Goal: Participate in discussion: Engage in conversation with other users on a specific topic

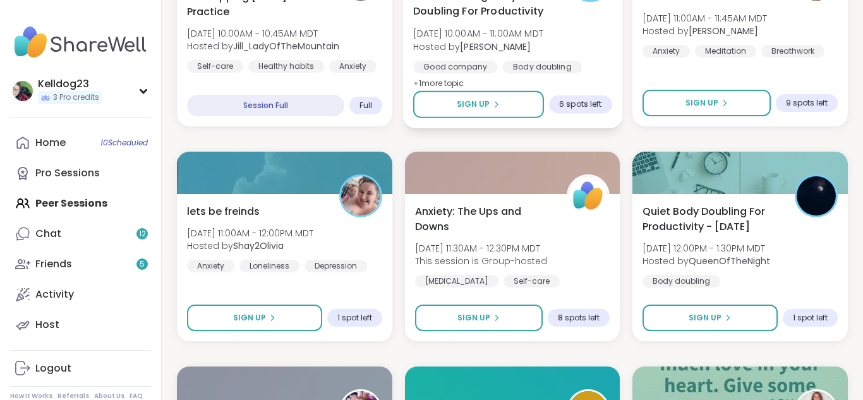
scroll to position [961, 0]
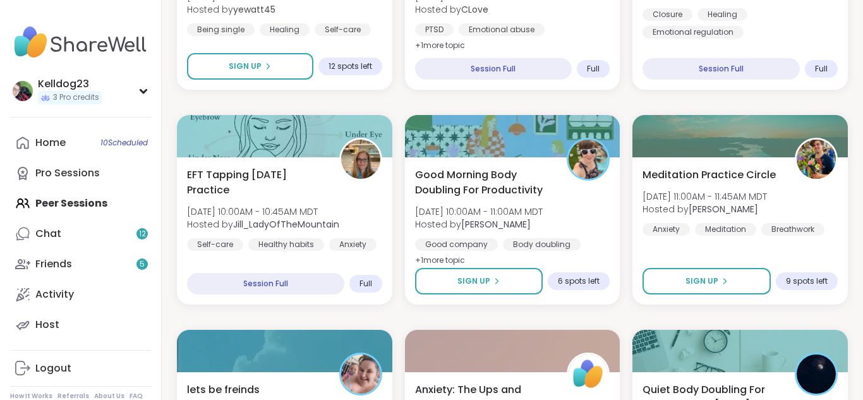
scroll to position [809, 0]
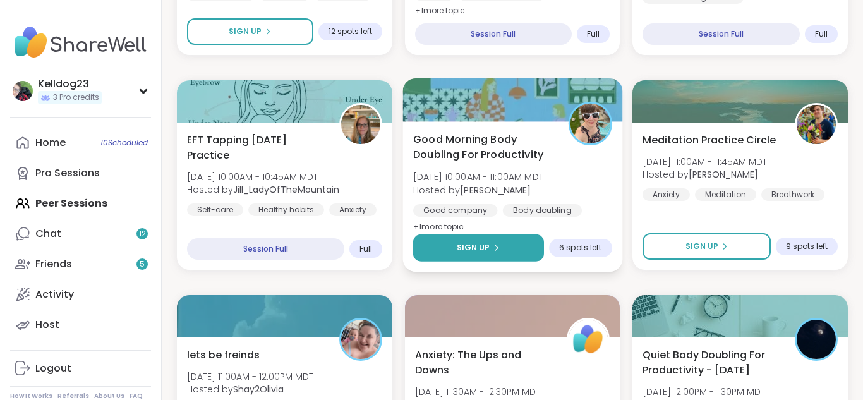
click at [467, 256] on button "Sign Up" at bounding box center [478, 247] width 131 height 27
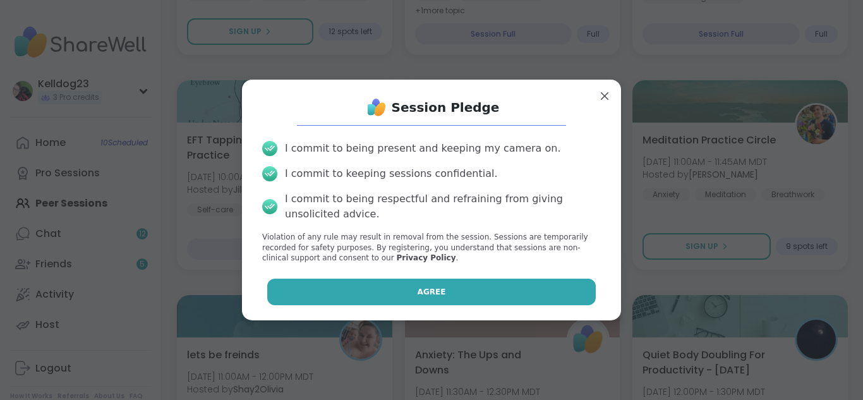
click at [450, 291] on button "Agree" at bounding box center [431, 292] width 329 height 27
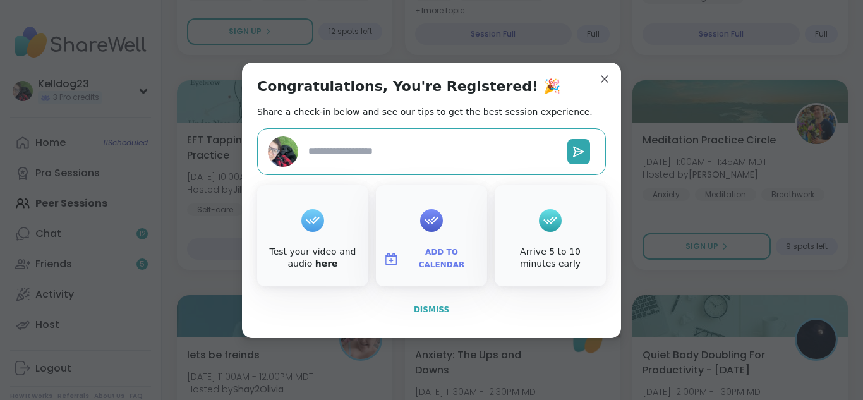
click at [432, 309] on span "Dismiss" at bounding box center [431, 309] width 35 height 9
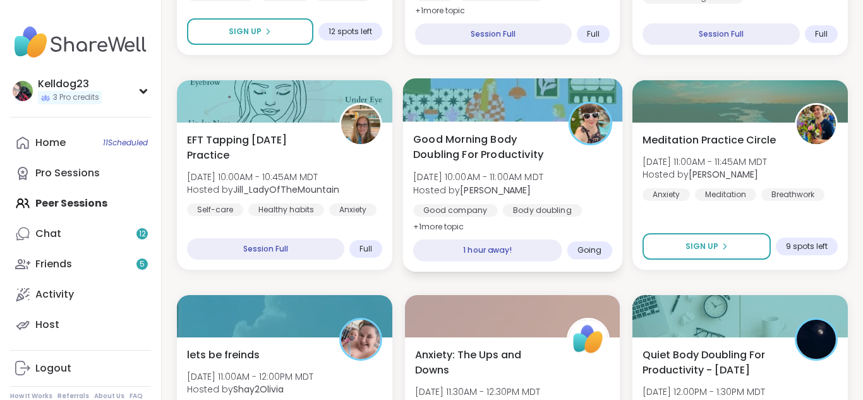
click at [586, 127] on img at bounding box center [590, 124] width 40 height 40
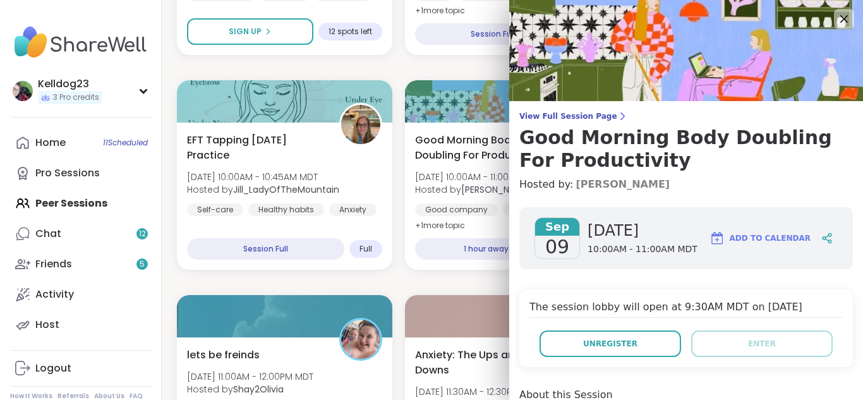
click at [630, 184] on link "[PERSON_NAME]" at bounding box center [623, 184] width 94 height 15
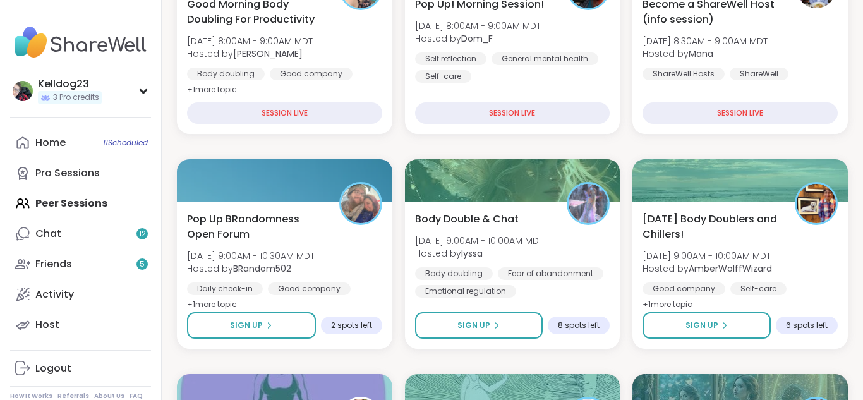
scroll to position [303, 0]
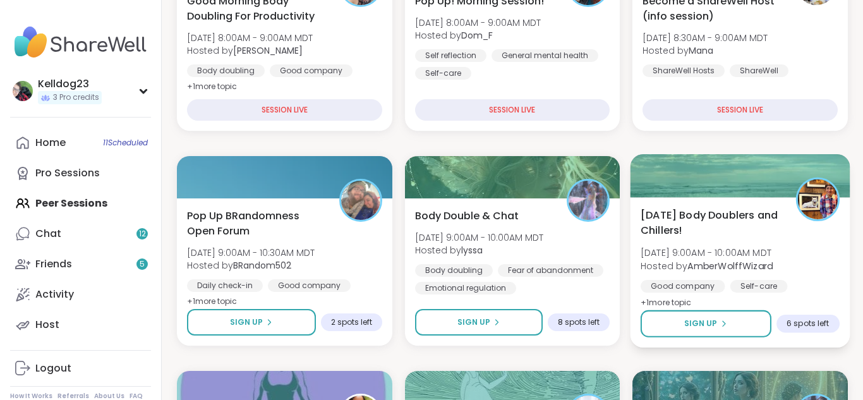
click at [761, 229] on span "Tuesday Body Doublers and Chillers!" at bounding box center [711, 222] width 141 height 31
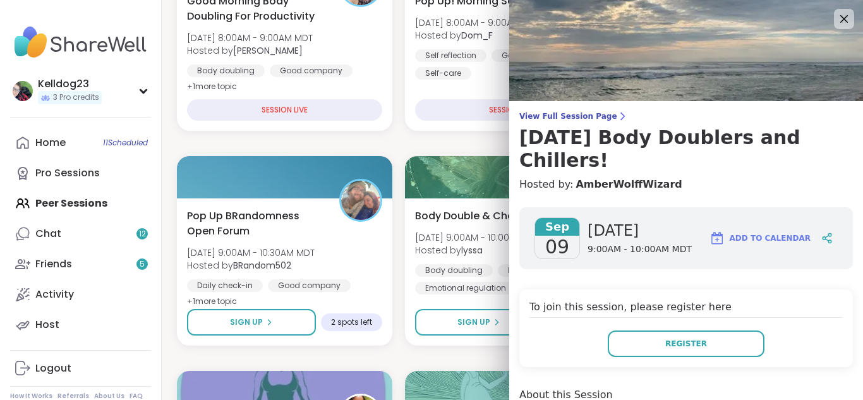
click at [804, 301] on div "To join this session, please register here Register" at bounding box center [686, 328] width 334 height 78
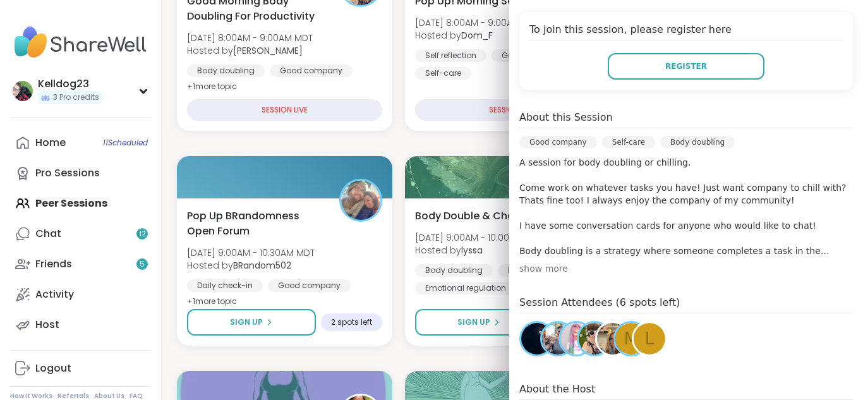
scroll to position [278, 0]
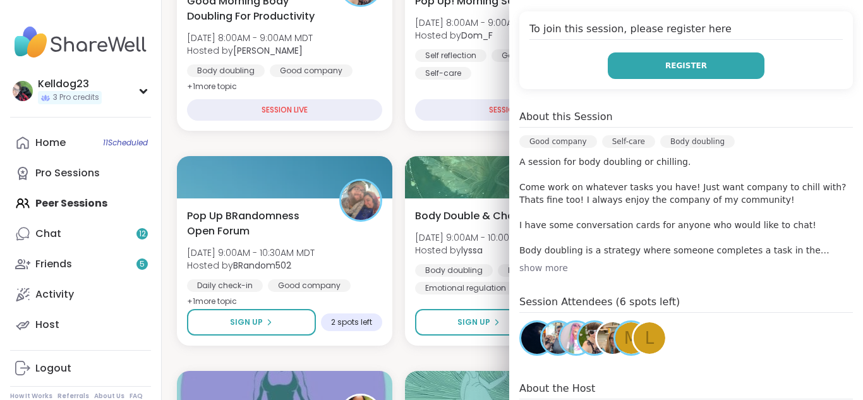
click at [692, 60] on span "Register" at bounding box center [686, 65] width 42 height 11
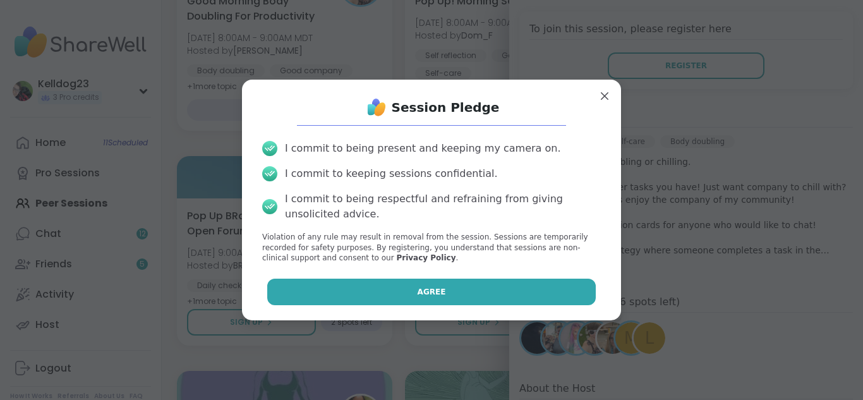
click at [349, 293] on button "Agree" at bounding box center [431, 292] width 329 height 27
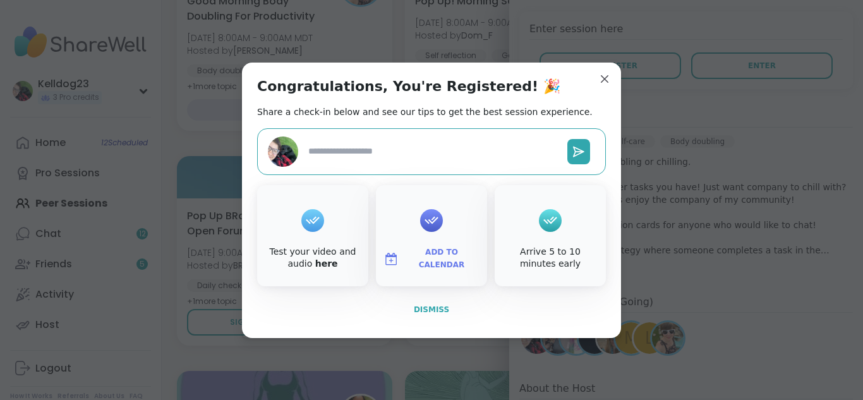
type textarea "*"
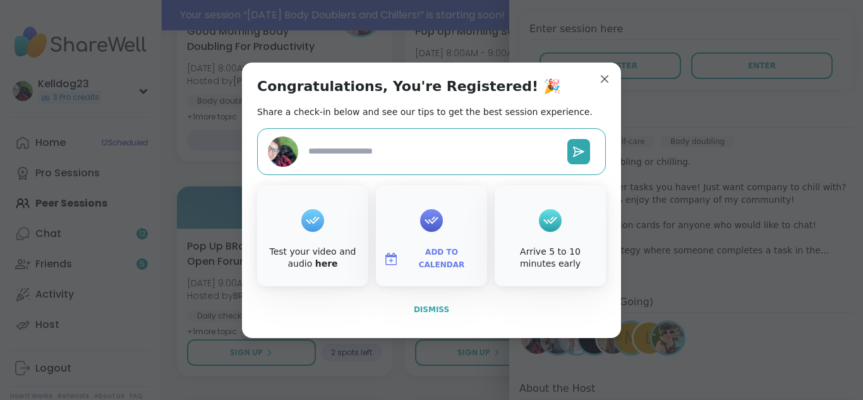
scroll to position [334, 0]
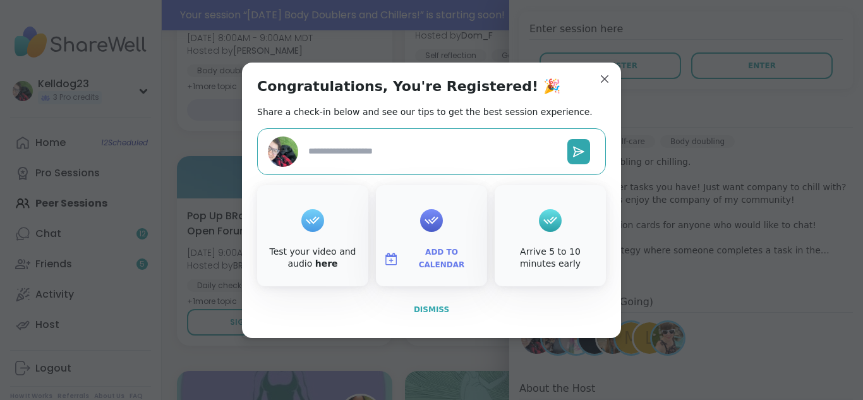
click at [425, 310] on span "Dismiss" at bounding box center [431, 309] width 35 height 9
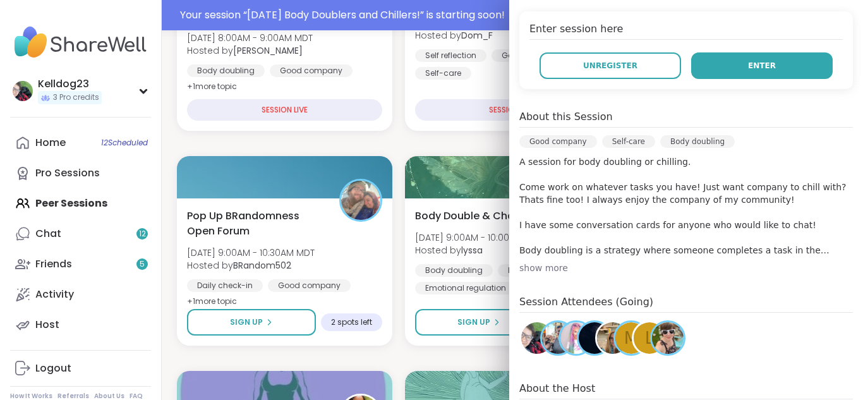
click at [762, 60] on span "Enter" at bounding box center [762, 65] width 28 height 11
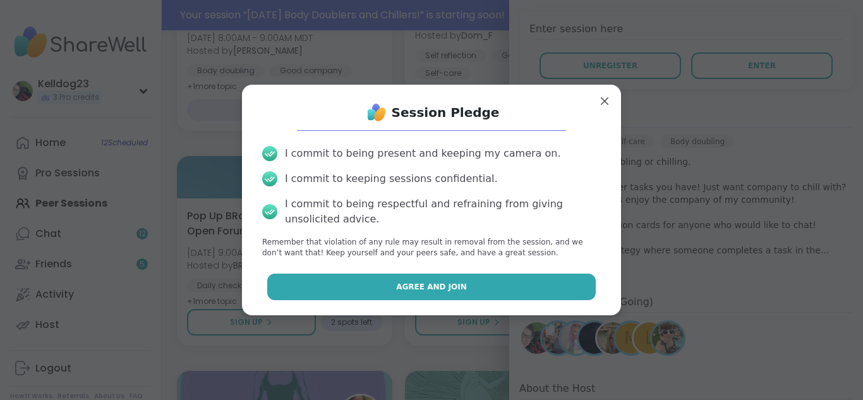
click at [395, 280] on button "Agree and Join" at bounding box center [431, 287] width 329 height 27
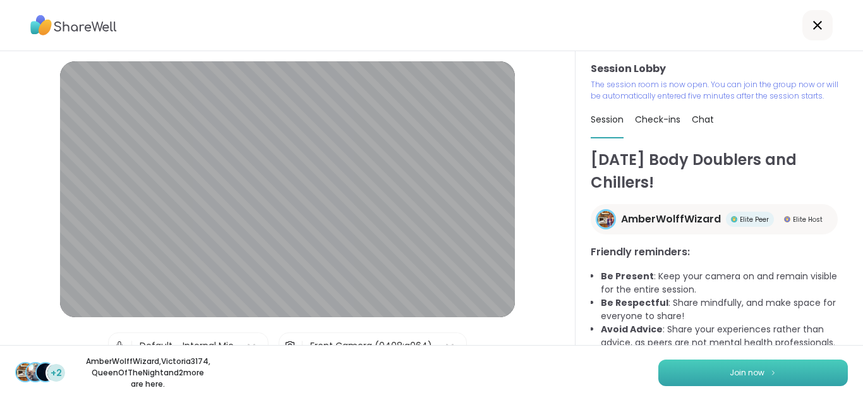
click at [734, 367] on span "Join now" at bounding box center [747, 372] width 35 height 11
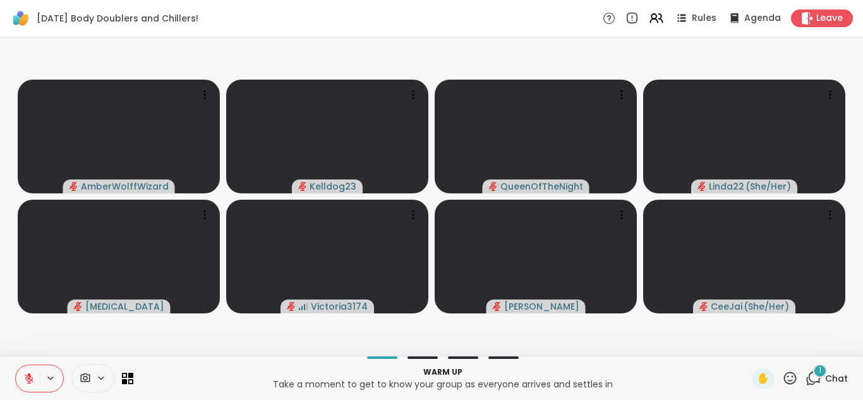
click at [27, 379] on icon at bounding box center [28, 378] width 11 height 11
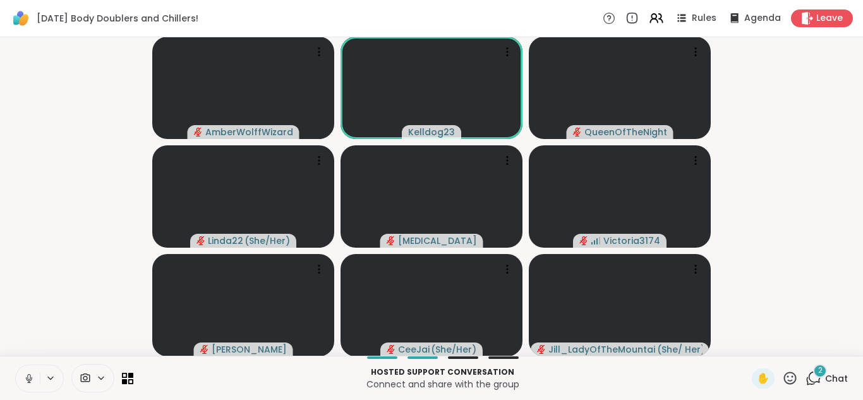
click at [818, 372] on span "2" at bounding box center [820, 370] width 4 height 11
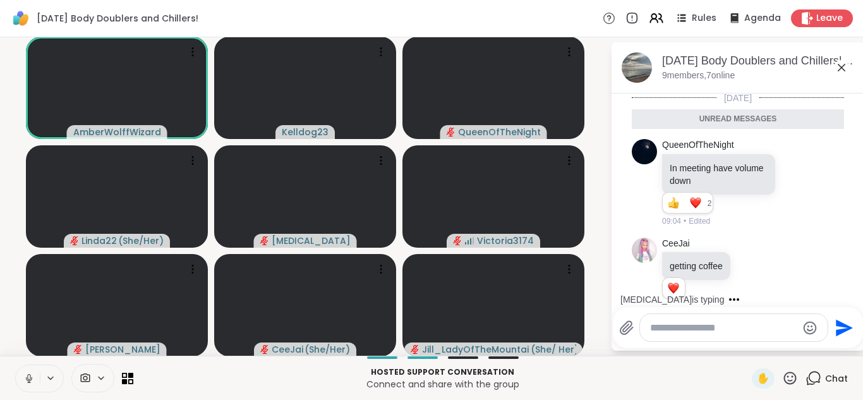
scroll to position [20, 0]
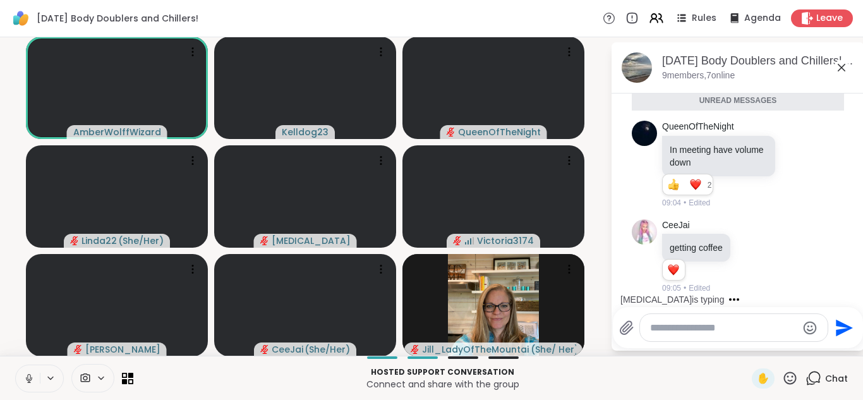
click at [24, 384] on button at bounding box center [28, 378] width 24 height 27
click at [846, 68] on icon at bounding box center [841, 67] width 15 height 15
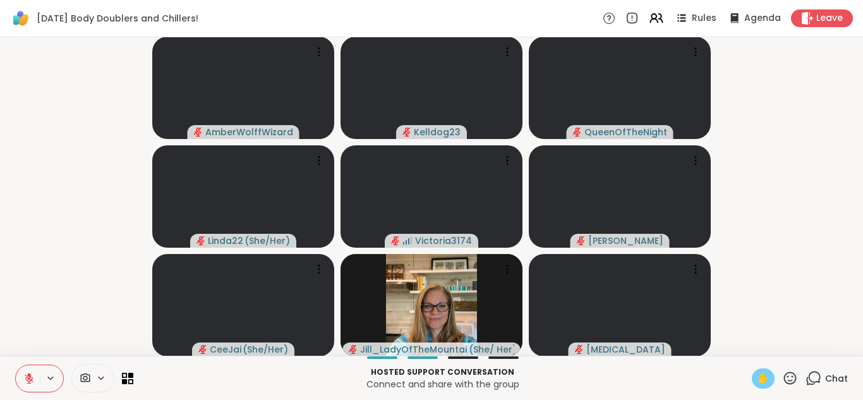
click at [772, 380] on div "✋" at bounding box center [763, 378] width 23 height 20
click at [30, 381] on icon at bounding box center [29, 378] width 9 height 9
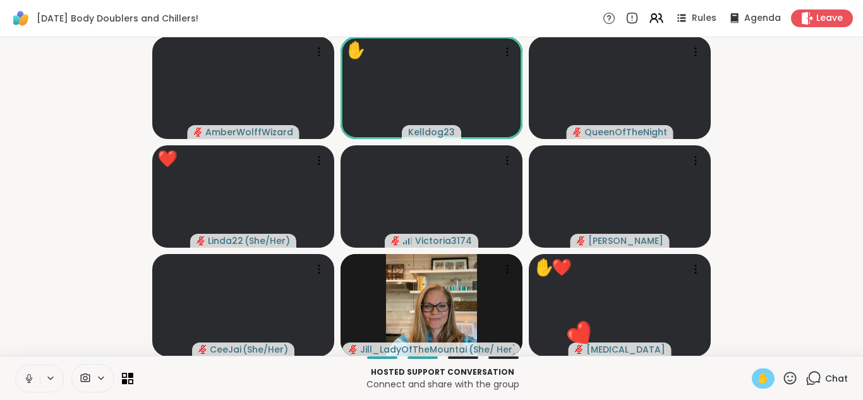
click at [18, 377] on button at bounding box center [28, 378] width 24 height 27
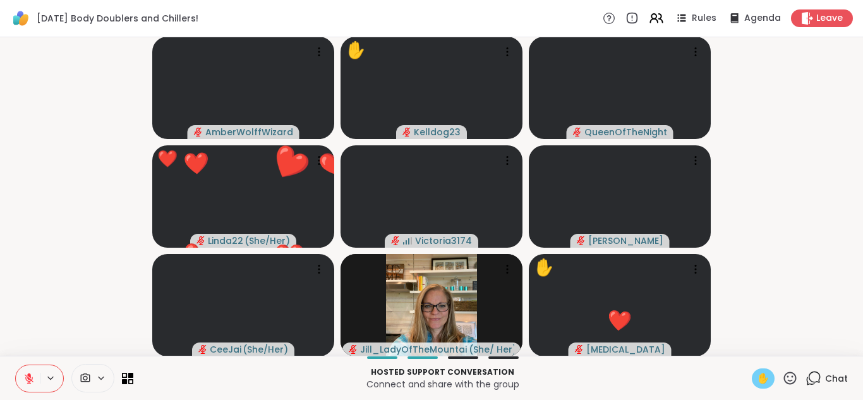
click at [763, 382] on span "✋" at bounding box center [763, 378] width 13 height 15
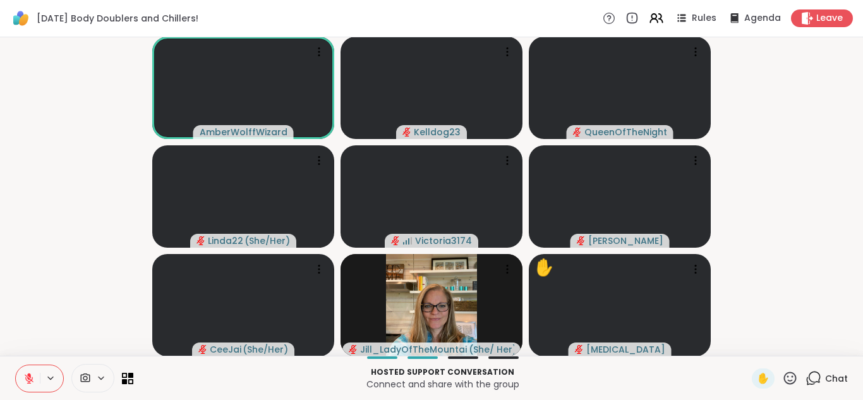
click at [792, 375] on icon at bounding box center [790, 378] width 16 height 16
click at [750, 343] on span "❤️" at bounding box center [753, 344] width 13 height 15
click at [818, 378] on icon at bounding box center [814, 378] width 16 height 16
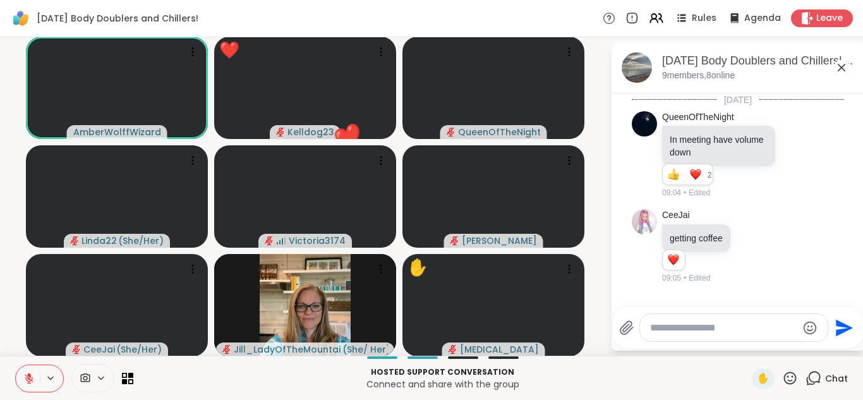
click at [672, 331] on textarea "Type your message" at bounding box center [723, 328] width 147 height 13
type textarea "*********"
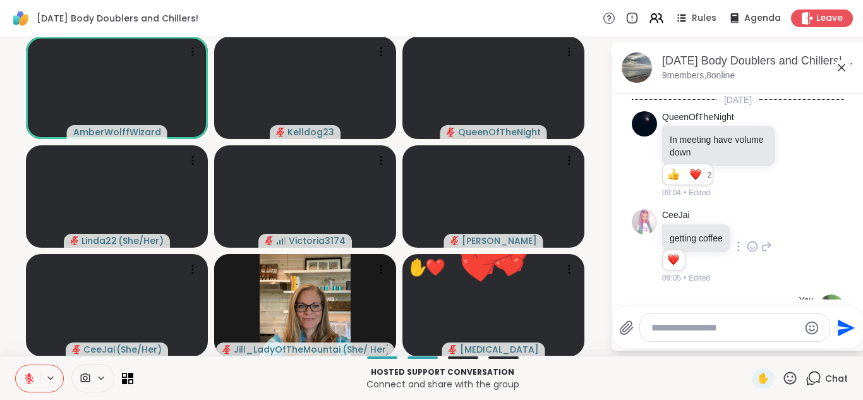
scroll to position [58, 0]
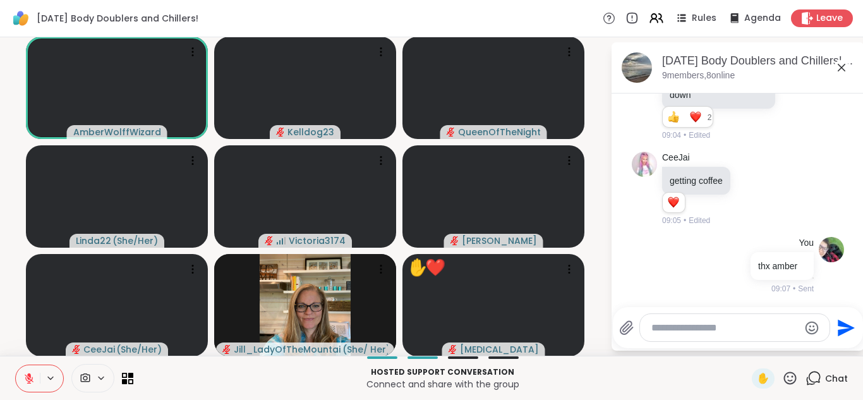
click at [836, 66] on icon at bounding box center [841, 67] width 15 height 15
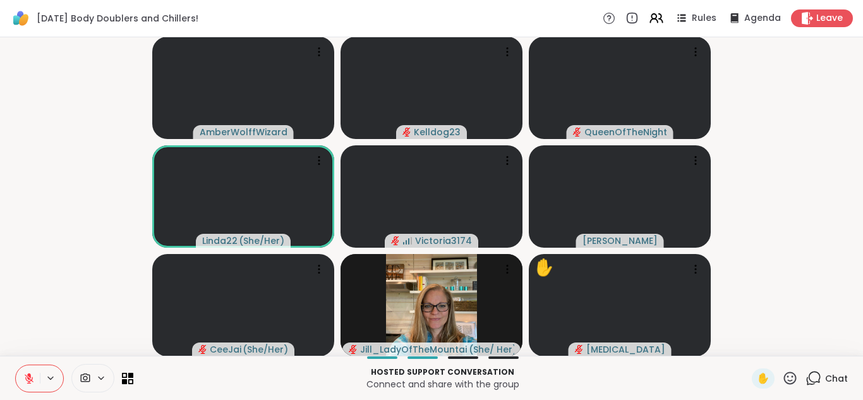
click at [816, 375] on icon at bounding box center [814, 378] width 16 height 16
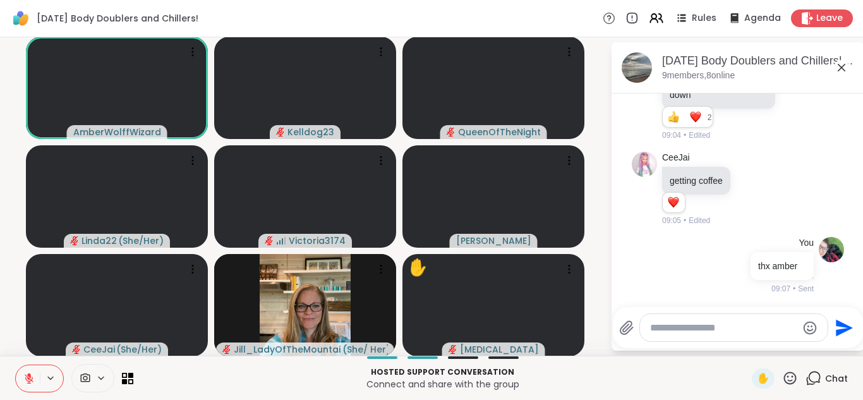
click at [712, 330] on textarea "Type your message" at bounding box center [723, 328] width 147 height 13
type textarea "**********"
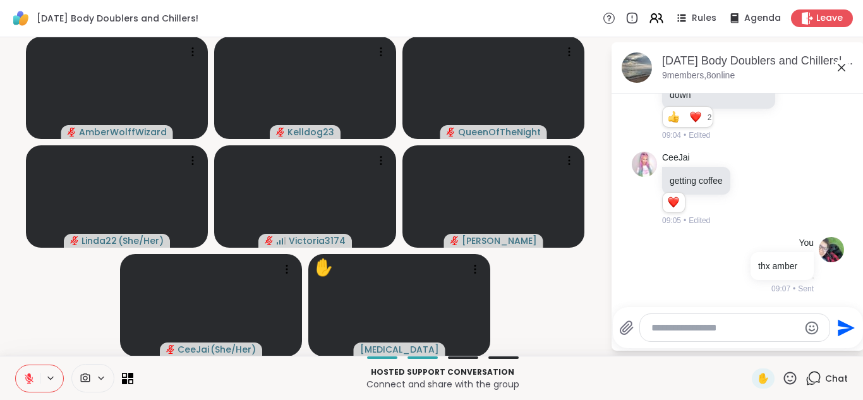
scroll to position [125, 0]
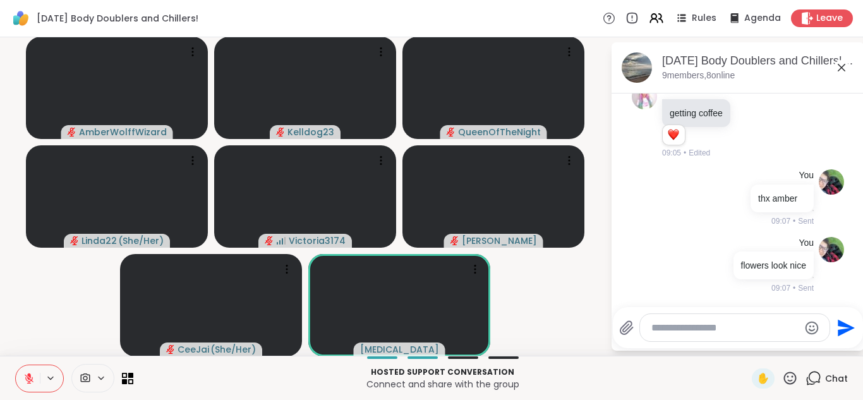
click at [846, 71] on icon at bounding box center [841, 67] width 15 height 15
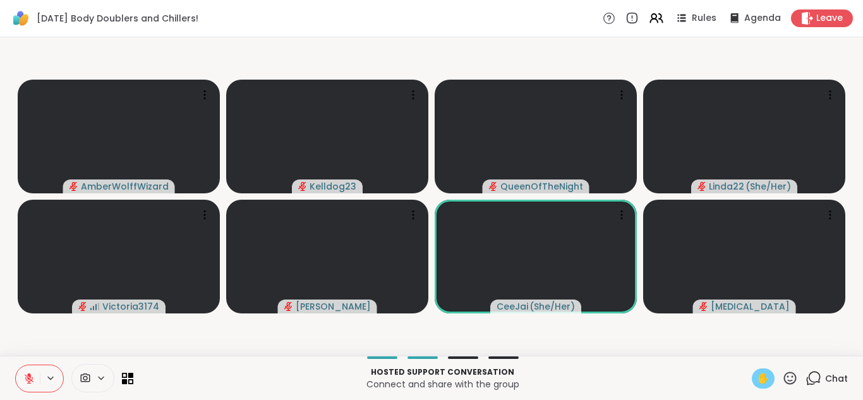
click at [756, 372] on div "✋" at bounding box center [763, 378] width 23 height 20
click at [810, 377] on icon at bounding box center [814, 378] width 16 height 16
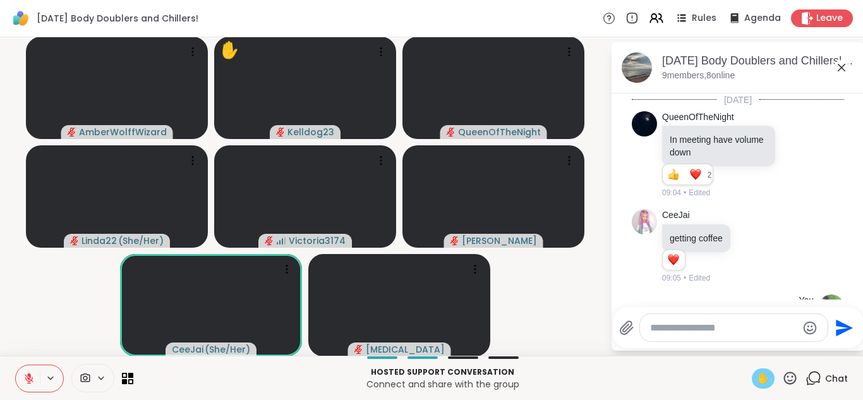
scroll to position [260, 0]
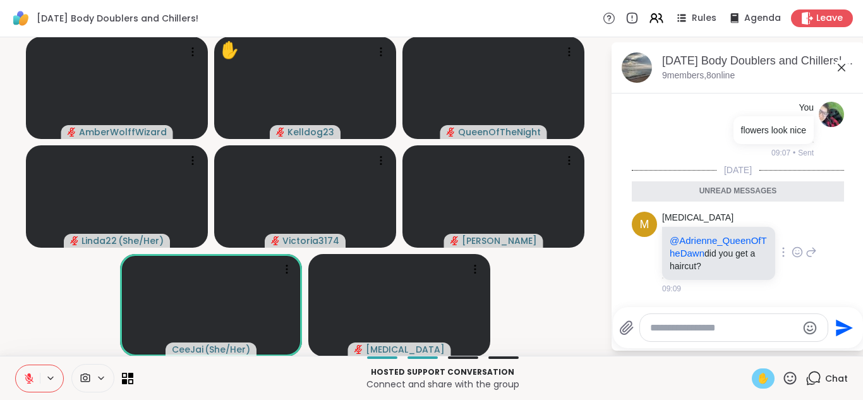
click at [799, 254] on icon at bounding box center [797, 252] width 11 height 13
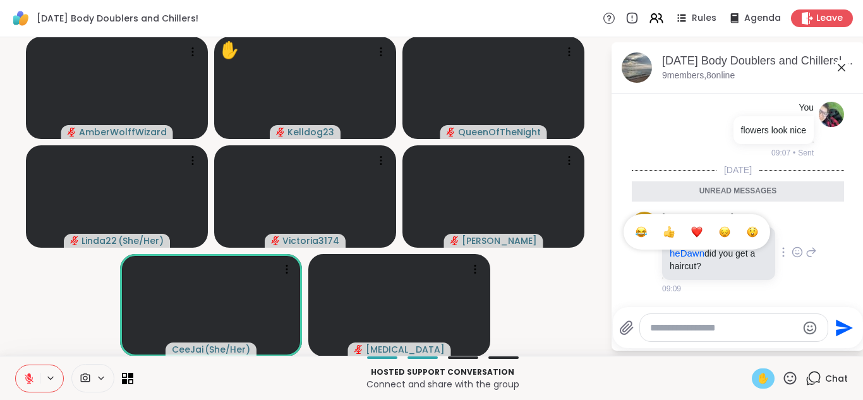
click at [703, 236] on button "Select Reaction: Heart" at bounding box center [696, 231] width 25 height 25
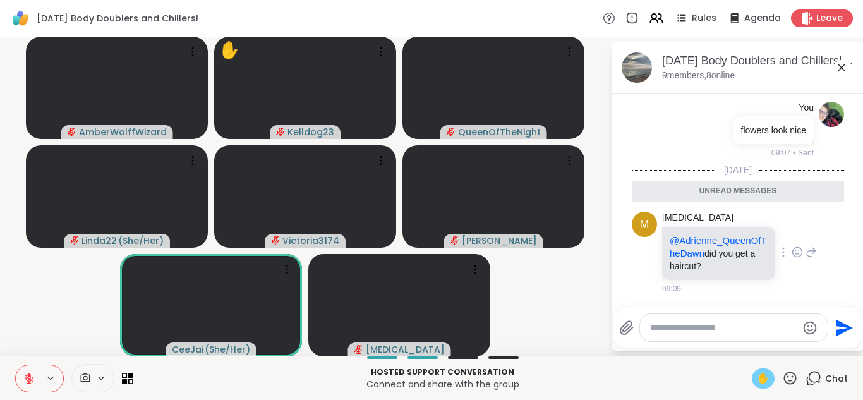
scroll to position [278, 0]
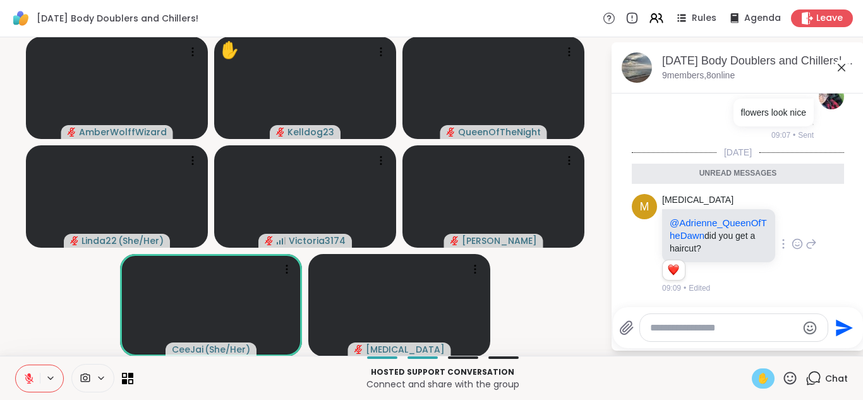
click at [845, 66] on icon at bounding box center [841, 67] width 15 height 15
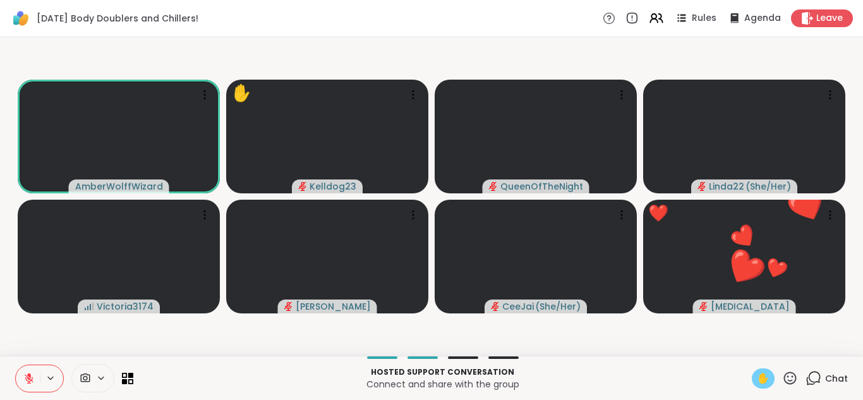
click at [791, 375] on icon at bounding box center [790, 378] width 16 height 16
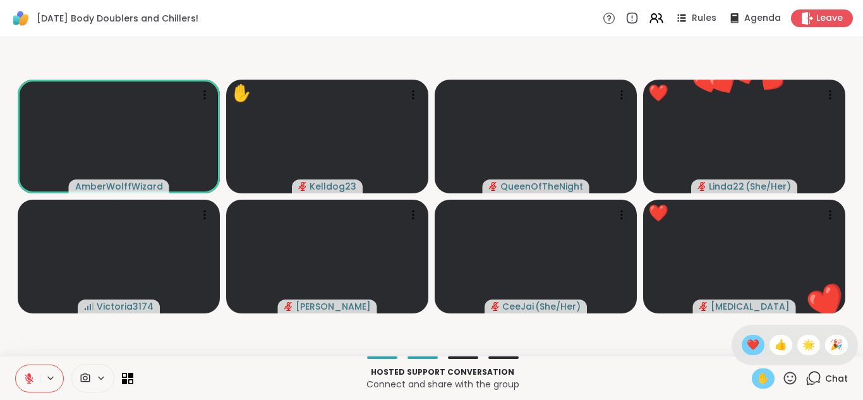
click at [750, 347] on span "❤️" at bounding box center [753, 344] width 13 height 15
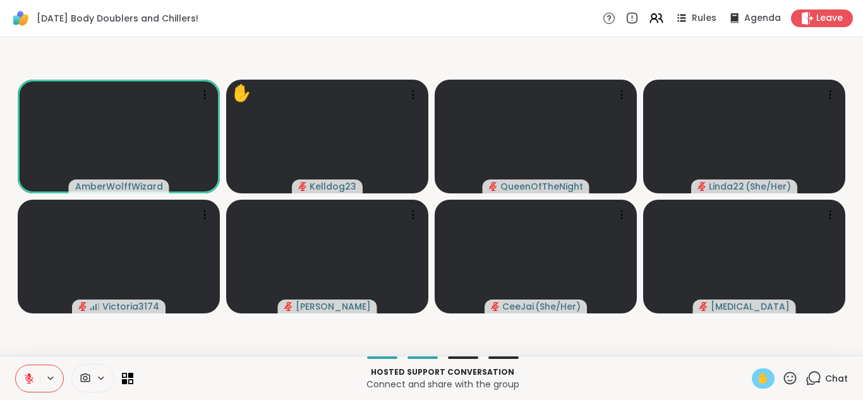
click at [811, 375] on icon at bounding box center [814, 378] width 16 height 16
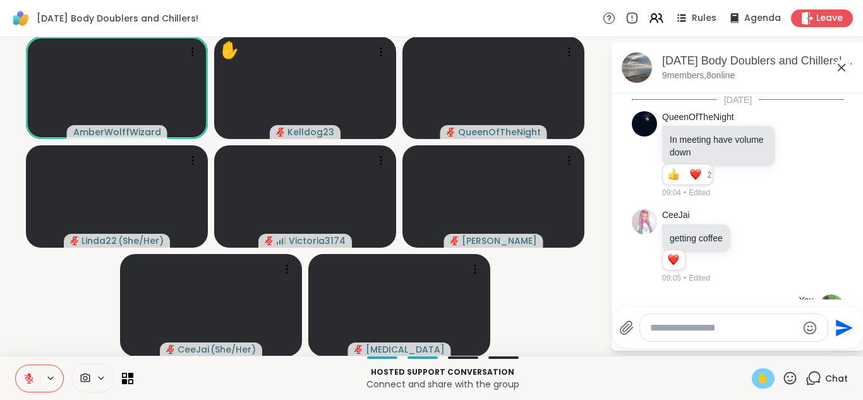
scroll to position [236, 0]
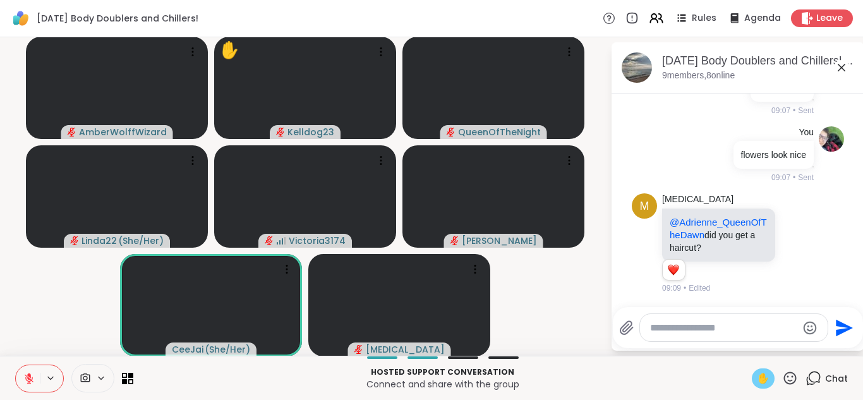
click at [845, 70] on icon at bounding box center [841, 67] width 15 height 15
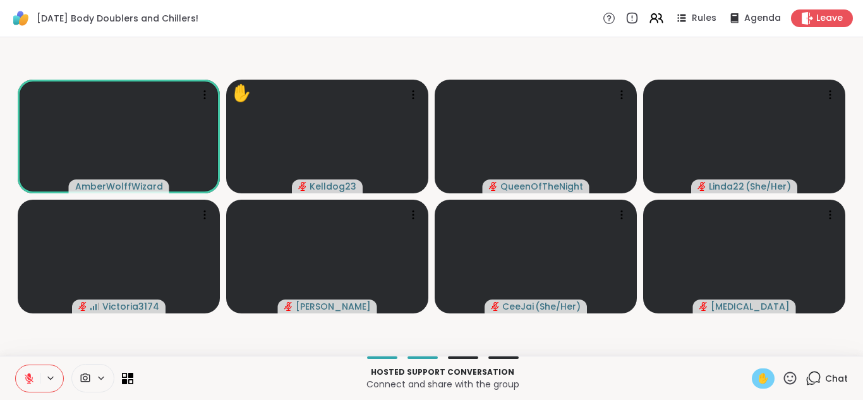
click at [29, 374] on icon at bounding box center [29, 375] width 4 height 5
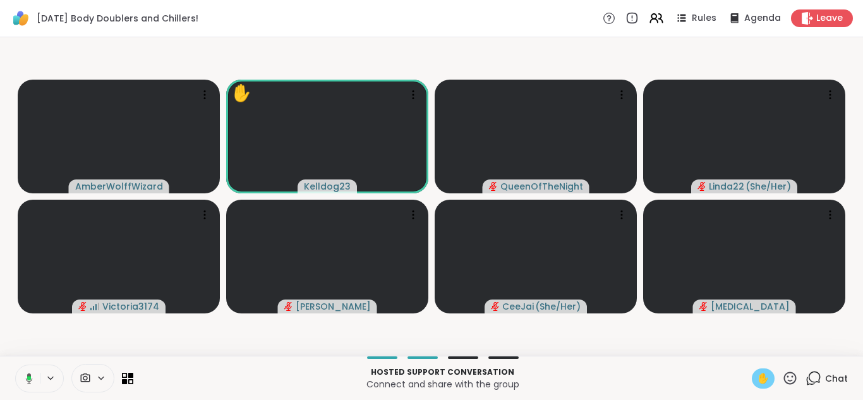
click at [762, 387] on div "✋" at bounding box center [763, 378] width 23 height 20
click at [29, 378] on icon at bounding box center [28, 378] width 11 height 11
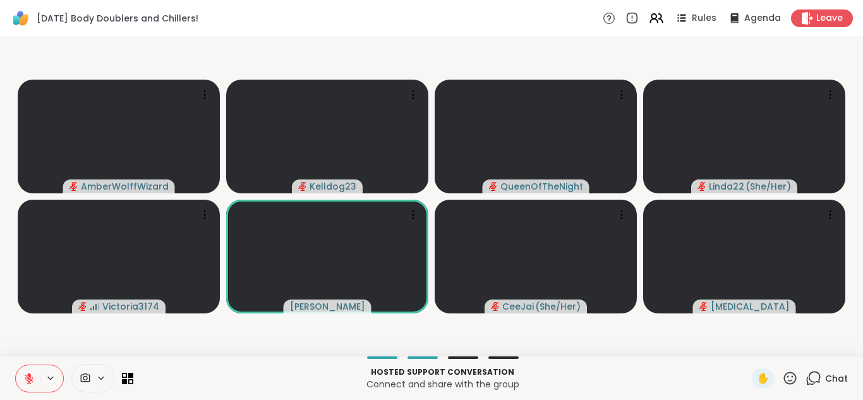
click at [32, 377] on icon at bounding box center [29, 378] width 9 height 9
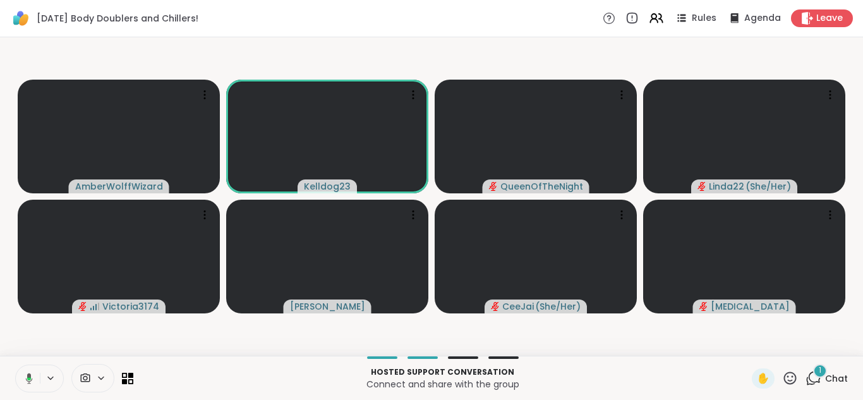
click at [815, 370] on div "1" at bounding box center [820, 371] width 14 height 14
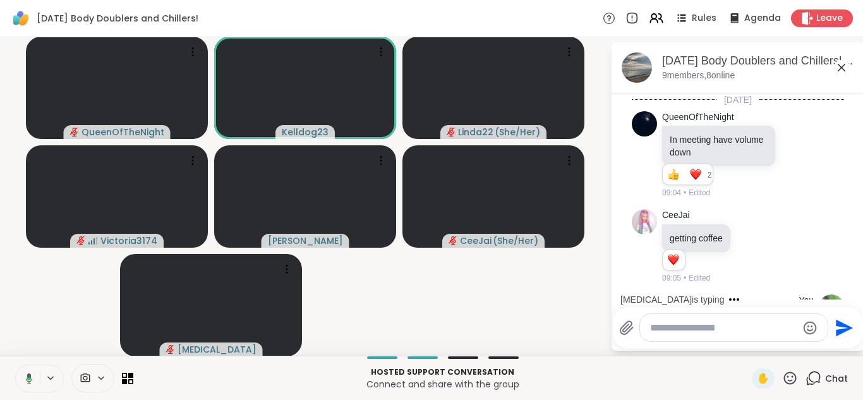
scroll to position [389, 0]
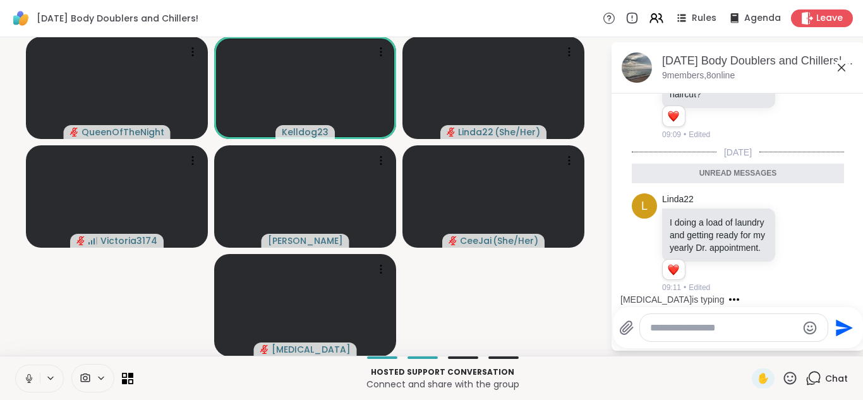
click at [840, 67] on icon at bounding box center [841, 67] width 15 height 15
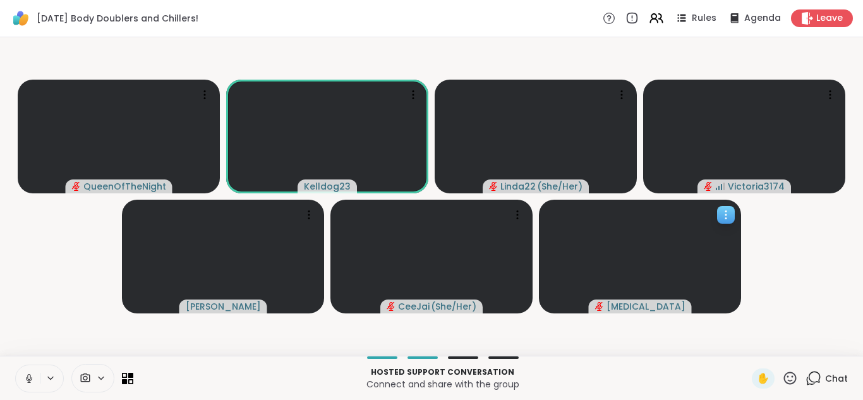
click at [577, 236] on video at bounding box center [640, 257] width 202 height 114
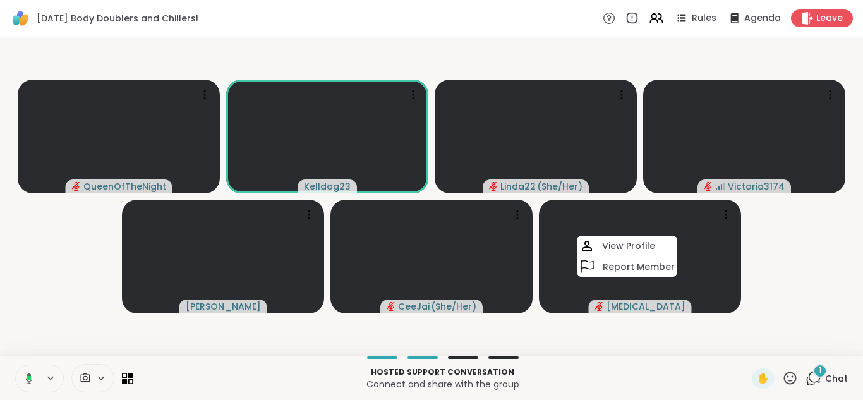
click at [811, 304] on video-player-container "QueenOfTheNight Kelldog23 Linda22 ( She/Her ) Victoria3174 Adrienne_QueenOfTheD…" at bounding box center [432, 196] width 848 height 308
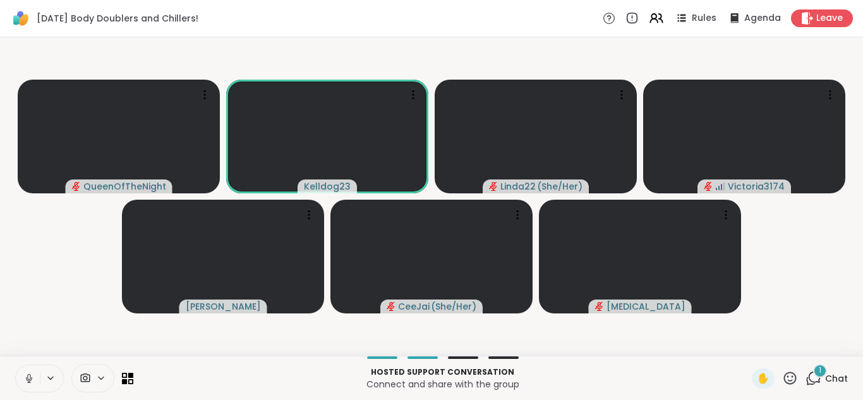
click at [816, 372] on div "1" at bounding box center [820, 371] width 14 height 14
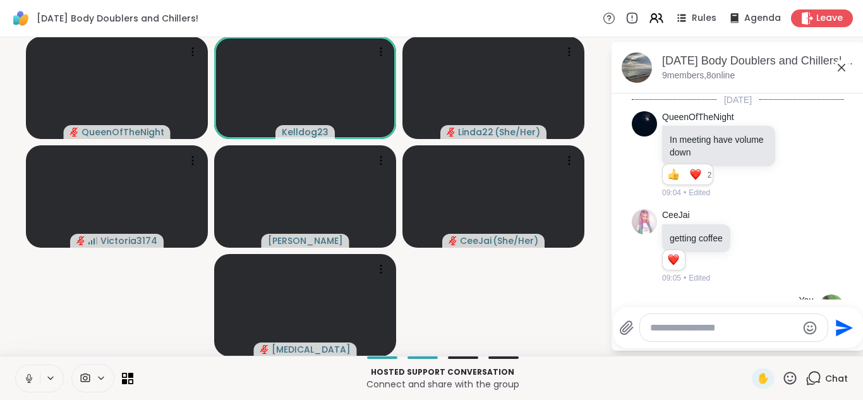
scroll to position [555, 0]
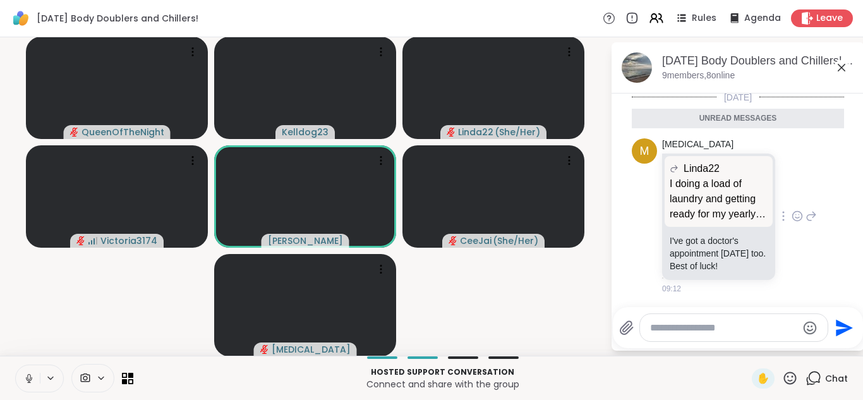
click at [799, 214] on icon at bounding box center [799, 214] width 0 height 0
click at [697, 193] on div "Select Reaction: Heart" at bounding box center [696, 195] width 11 height 11
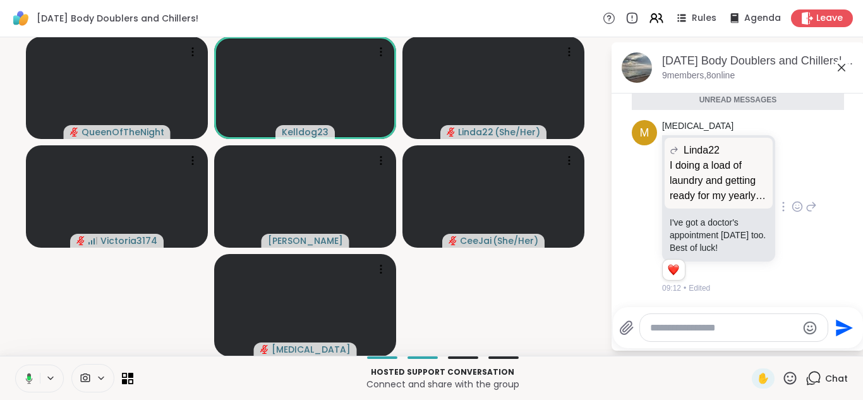
click at [842, 73] on icon at bounding box center [841, 67] width 15 height 15
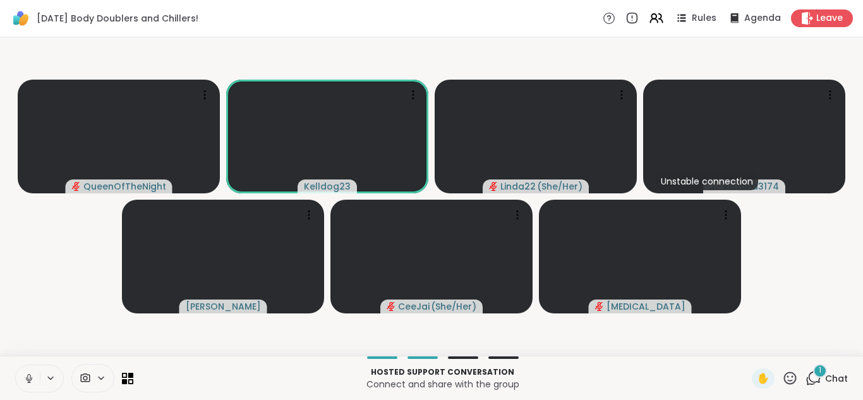
click at [816, 377] on icon at bounding box center [814, 378] width 16 height 16
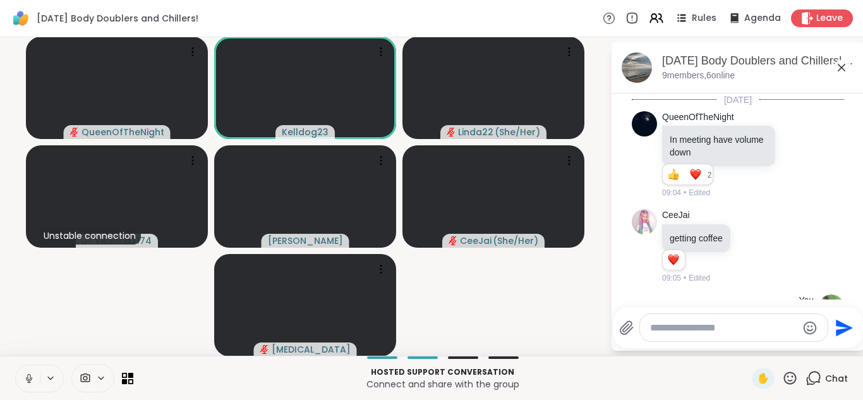
scroll to position [714, 0]
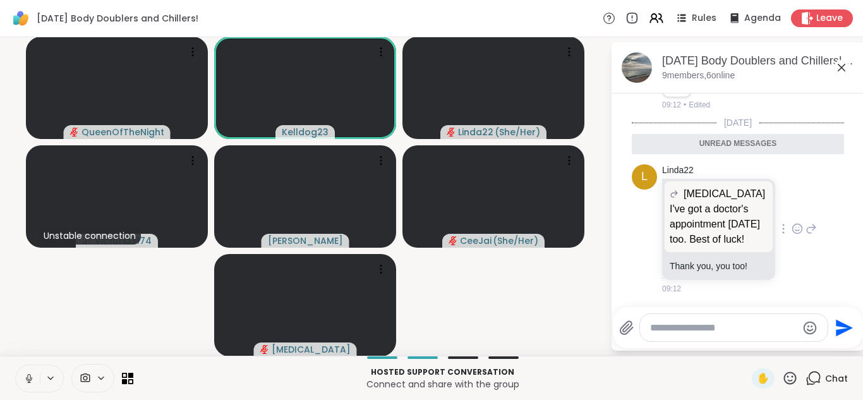
click at [794, 227] on icon at bounding box center [797, 228] width 11 height 13
click at [696, 212] on div "Select Reaction: Heart" at bounding box center [696, 208] width 11 height 11
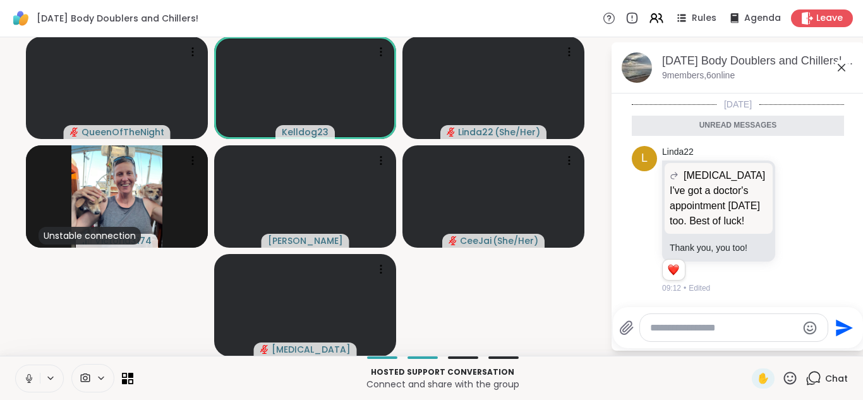
click at [836, 68] on icon at bounding box center [841, 67] width 15 height 15
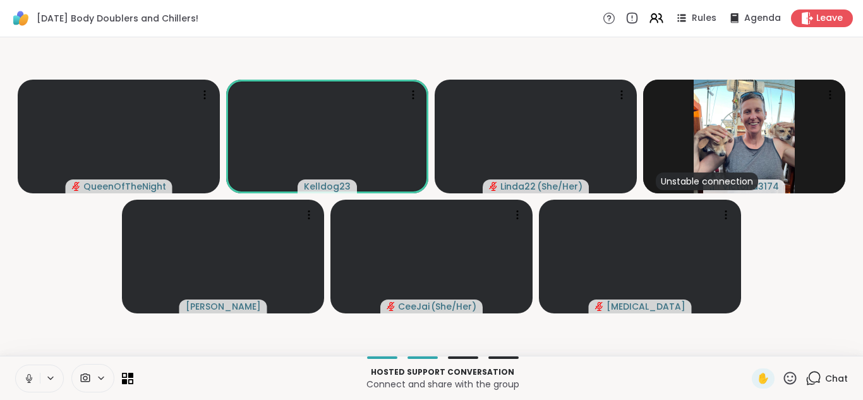
click at [21, 374] on button at bounding box center [28, 378] width 24 height 27
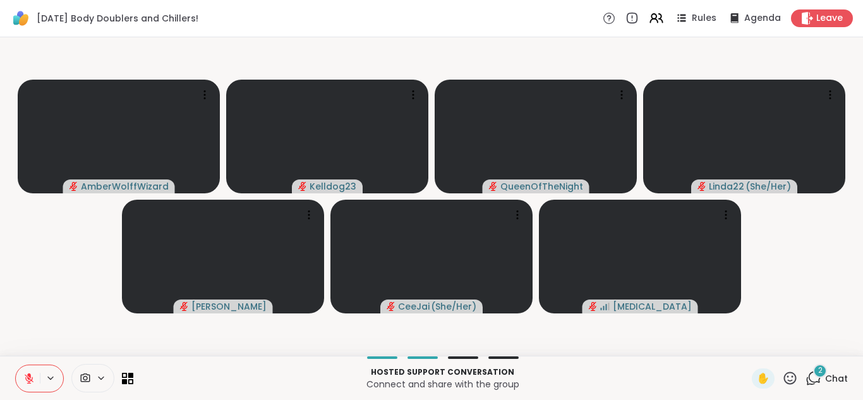
click at [811, 384] on icon at bounding box center [811, 381] width 8 height 8
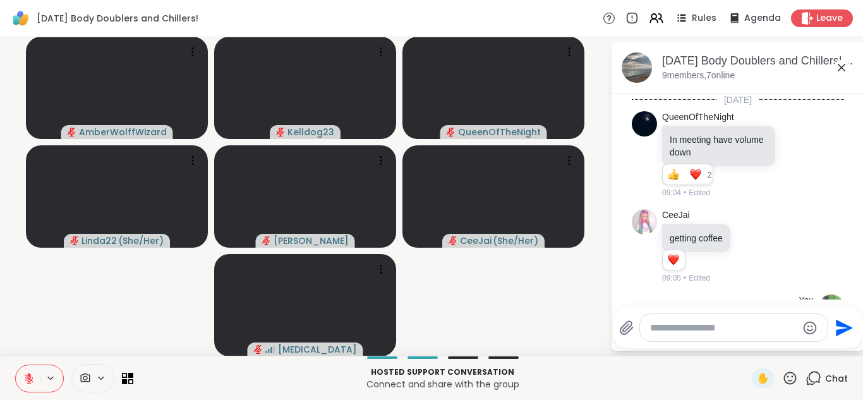
scroll to position [928, 0]
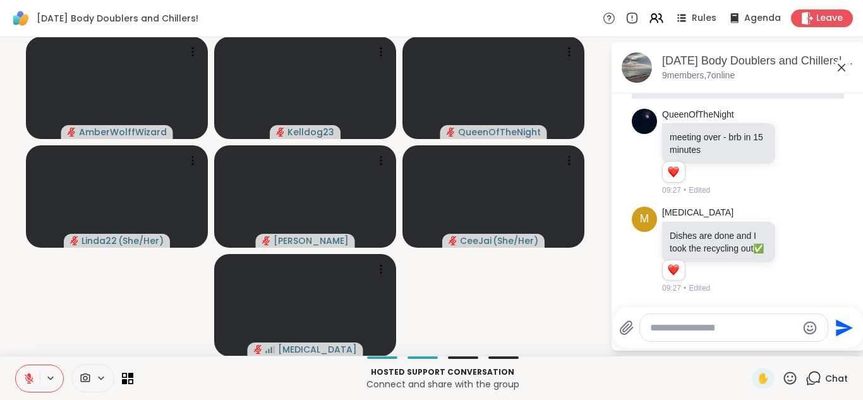
click at [708, 334] on div at bounding box center [734, 327] width 188 height 27
click at [727, 336] on div at bounding box center [734, 327] width 188 height 27
click at [715, 327] on textarea "Type your message" at bounding box center [723, 328] width 147 height 13
type textarea "**********"
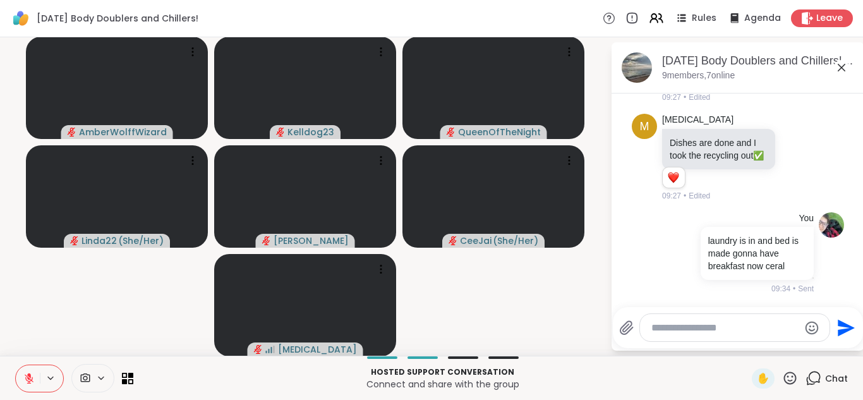
scroll to position [990, 0]
click at [841, 73] on icon at bounding box center [841, 67] width 15 height 15
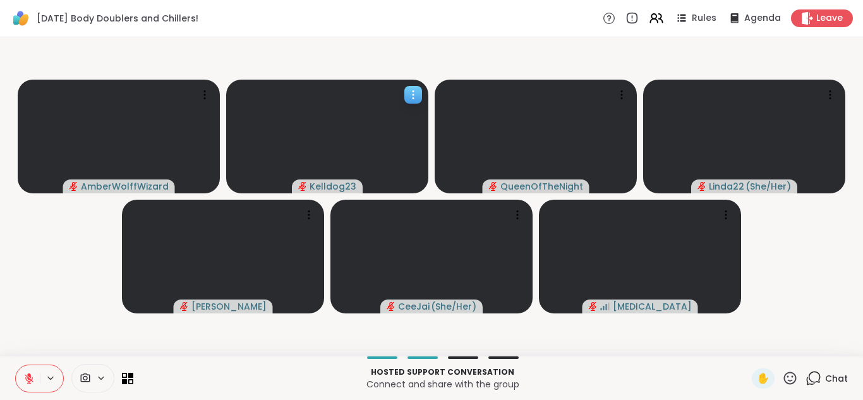
click at [411, 97] on icon at bounding box center [413, 94] width 13 height 13
click at [125, 378] on icon at bounding box center [125, 375] width 6 height 6
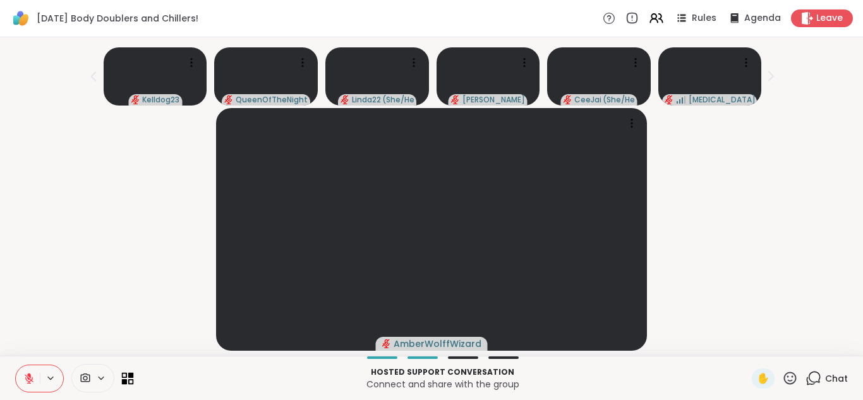
click at [125, 377] on icon at bounding box center [125, 375] width 6 height 6
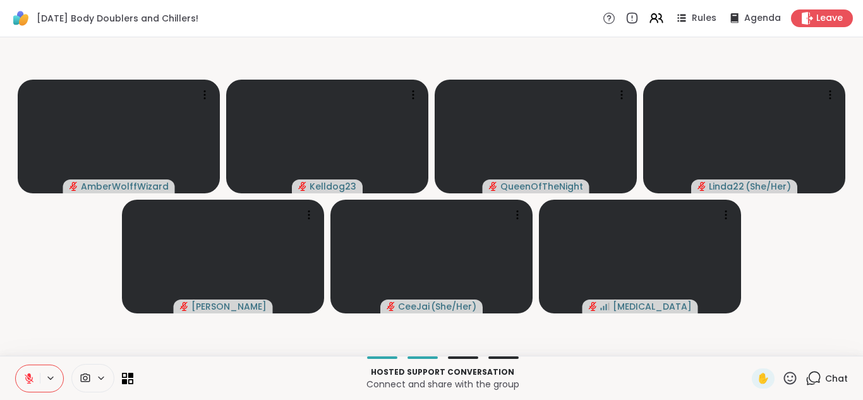
click at [94, 380] on span at bounding box center [84, 378] width 24 height 12
click at [65, 331] on div "Front Camera" at bounding box center [83, 332] width 71 height 15
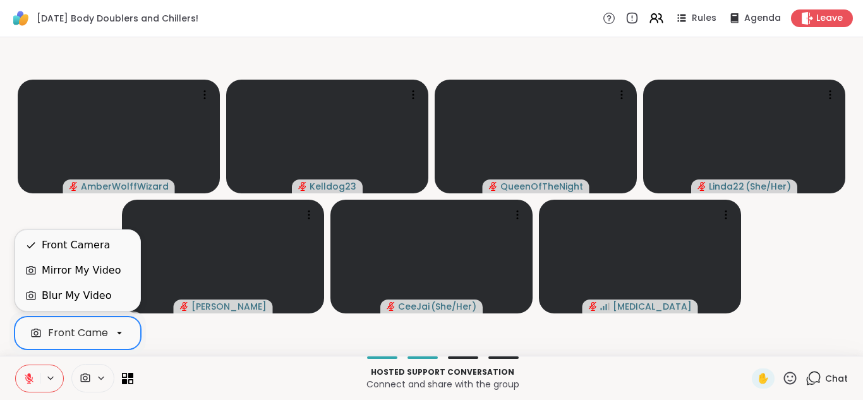
click at [170, 333] on video-player-container "AmberWolffWizard Kelldog23 QueenOfTheNight Linda22 ( She/Her ) Adrienne_QueenOf…" at bounding box center [432, 196] width 848 height 308
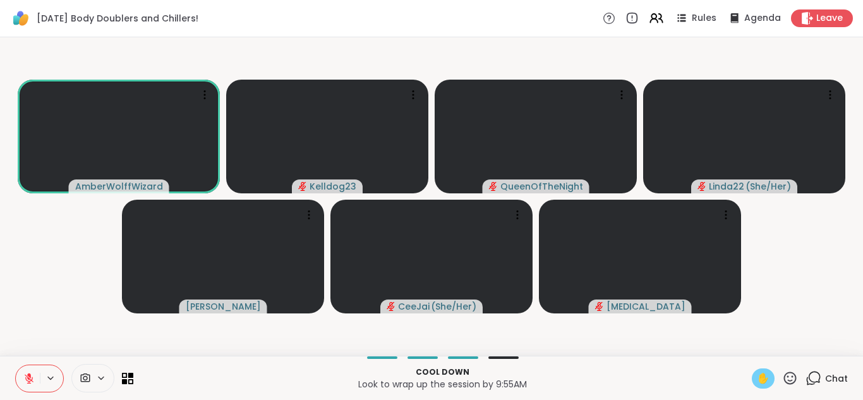
click at [762, 382] on span "✋" at bounding box center [763, 378] width 13 height 15
click at [20, 383] on button at bounding box center [28, 378] width 24 height 27
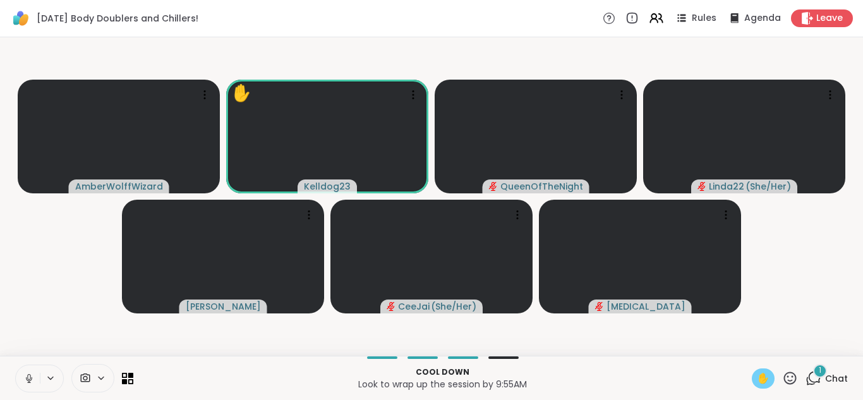
click at [758, 382] on span "✋" at bounding box center [763, 378] width 13 height 15
click at [813, 375] on icon at bounding box center [814, 378] width 16 height 16
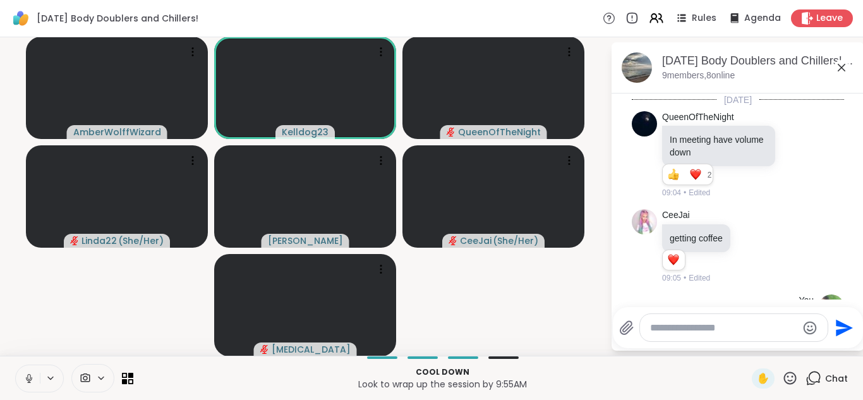
scroll to position [1182, 0]
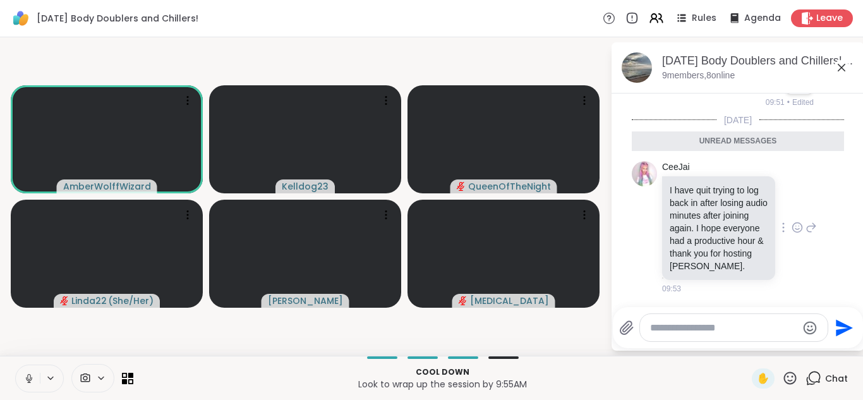
click at [796, 229] on icon at bounding box center [797, 227] width 11 height 13
click at [690, 208] on button "Select Reaction: Heart" at bounding box center [696, 207] width 25 height 25
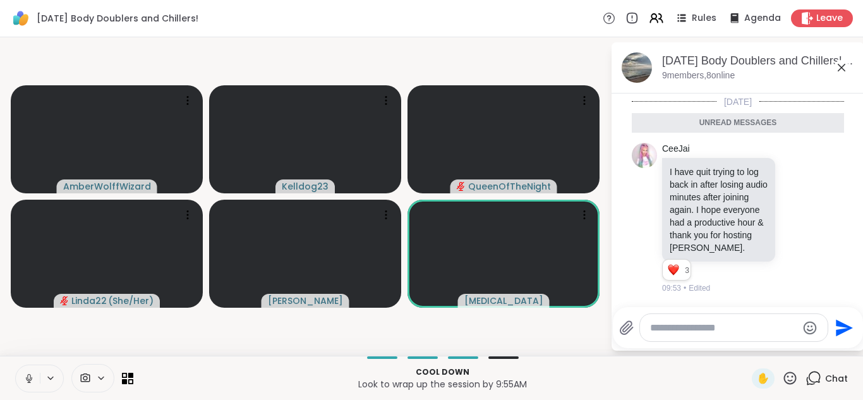
click at [844, 71] on icon at bounding box center [841, 67] width 15 height 15
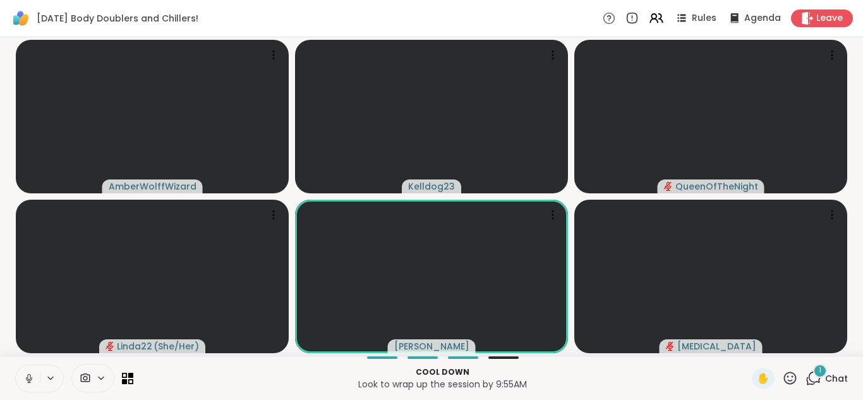
click at [20, 379] on button at bounding box center [28, 378] width 24 height 27
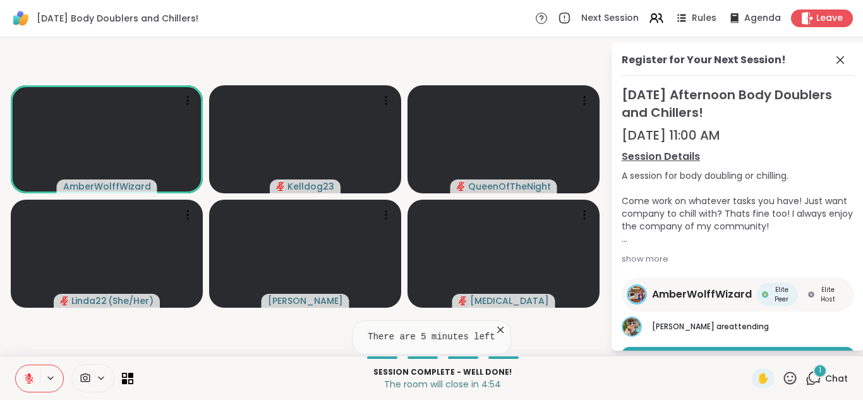
click at [821, 265] on div "Session Details A session for body doubling or chilling. Come work on whatever …" at bounding box center [738, 208] width 233 height 119
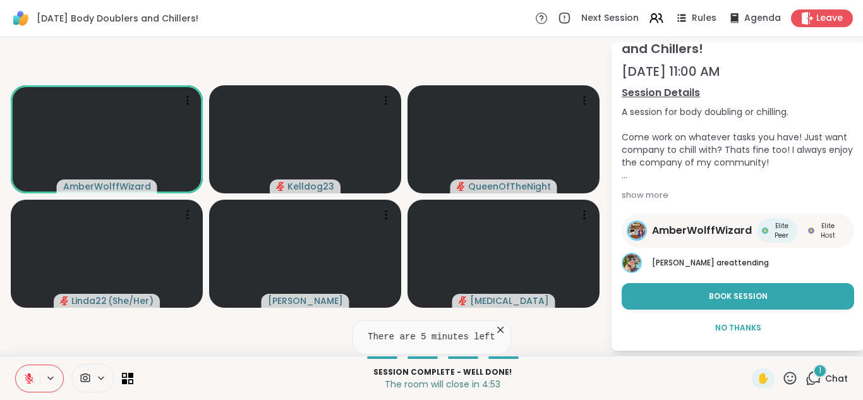
scroll to position [64, 0]
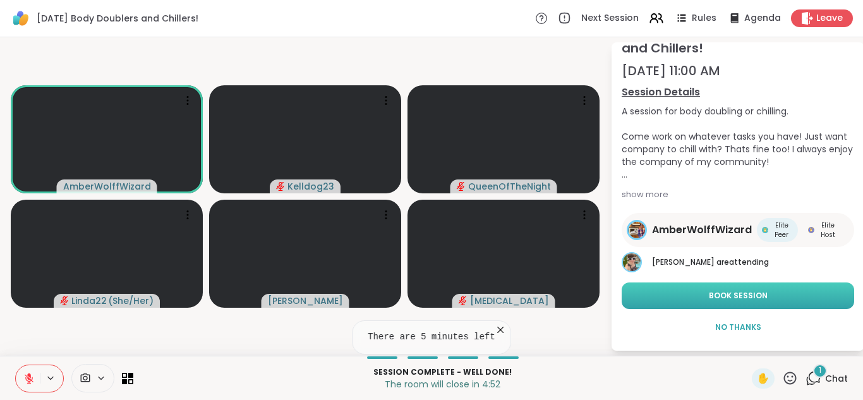
click at [714, 294] on span "Book Session" at bounding box center [738, 295] width 59 height 11
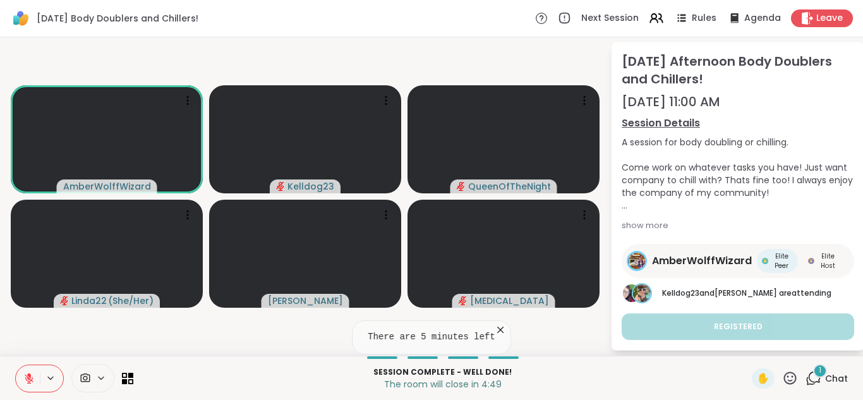
scroll to position [36, 0]
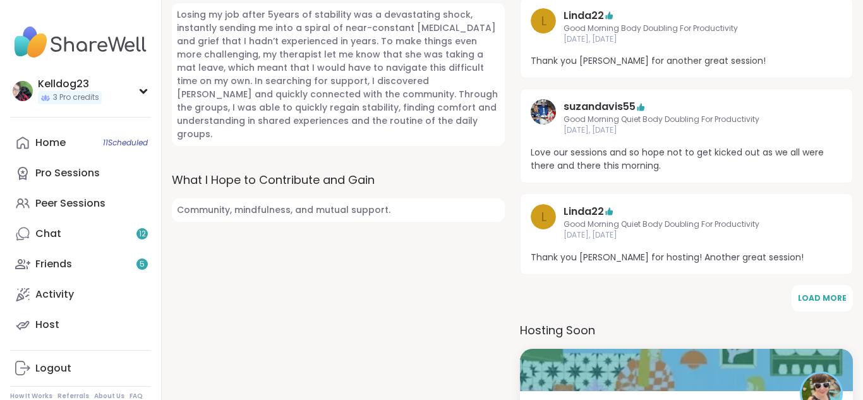
scroll to position [607, 0]
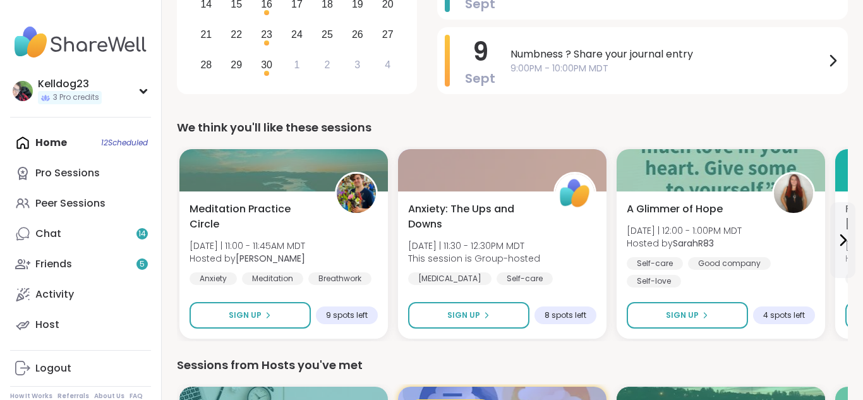
scroll to position [329, 0]
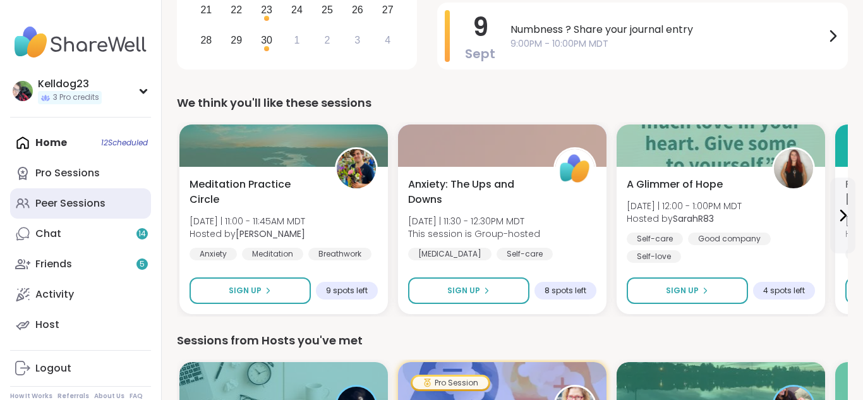
click at [51, 200] on div "Peer Sessions" at bounding box center [70, 204] width 70 height 14
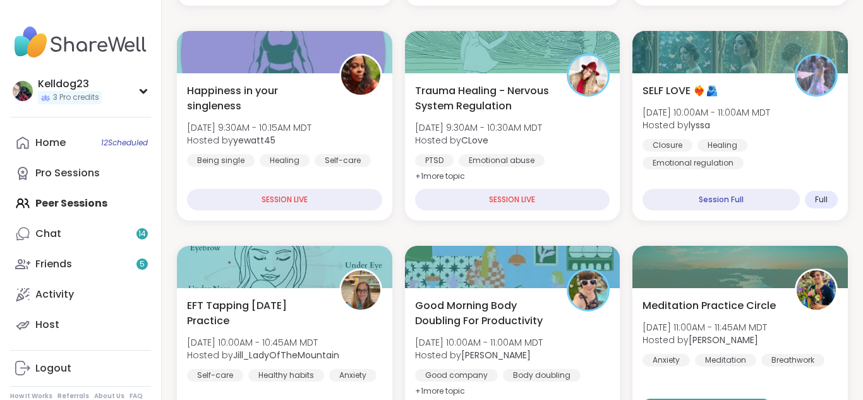
scroll to position [506, 0]
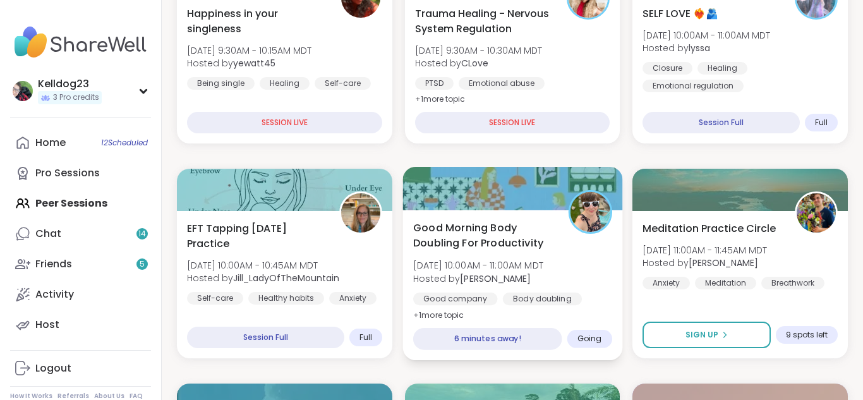
click at [534, 234] on span "Good Morning Body Doubling For Productivity" at bounding box center [483, 235] width 141 height 31
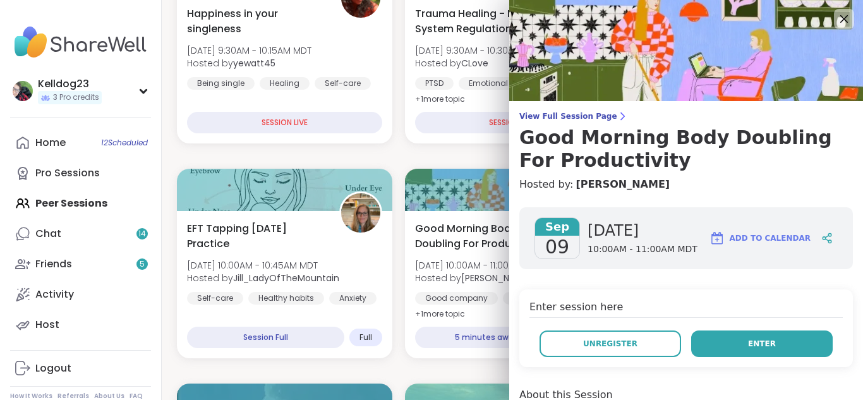
click at [732, 336] on button "Enter" at bounding box center [762, 344] width 142 height 27
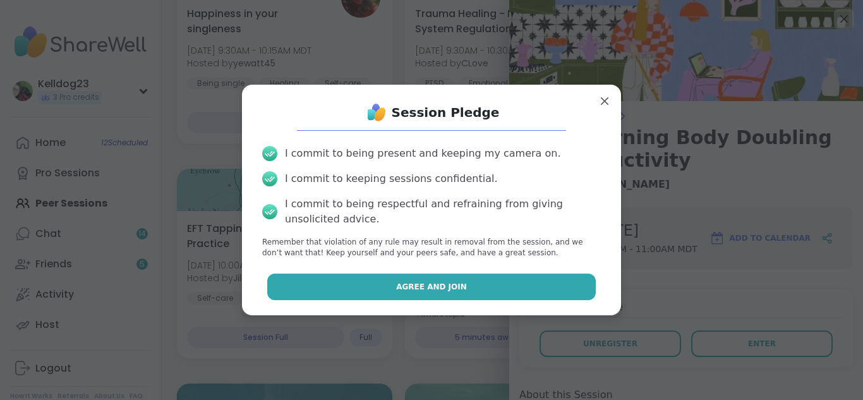
click at [494, 291] on button "Agree and Join" at bounding box center [431, 287] width 329 height 27
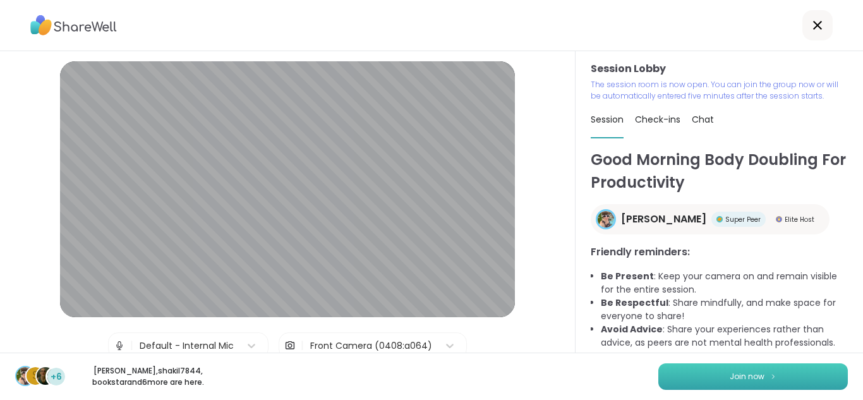
click at [687, 375] on button "Join now" at bounding box center [754, 376] width 190 height 27
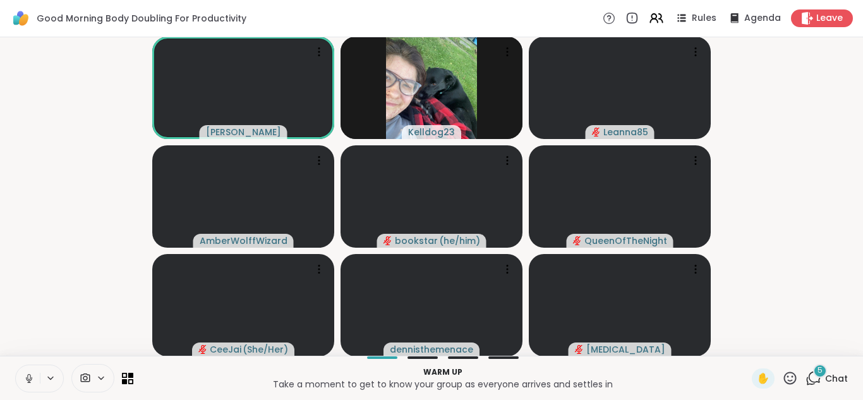
click at [817, 372] on div "5" at bounding box center [820, 371] width 14 height 14
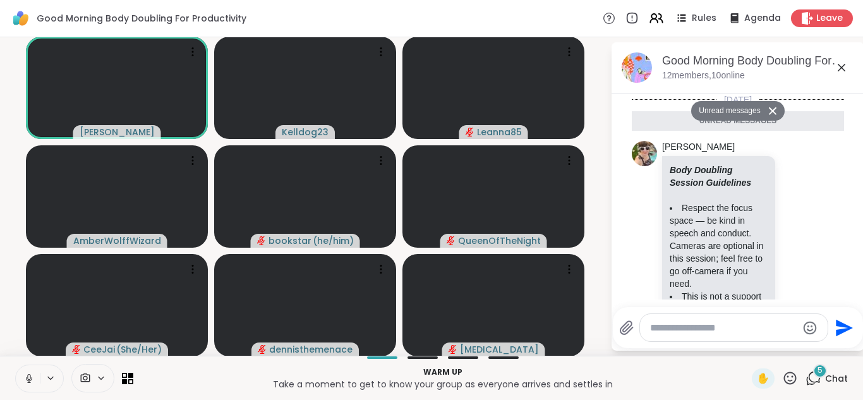
scroll to position [980, 0]
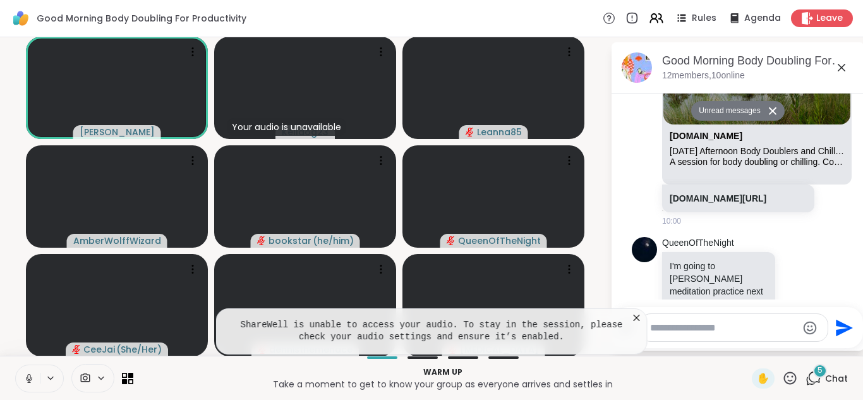
click at [841, 69] on icon at bounding box center [841, 67] width 15 height 15
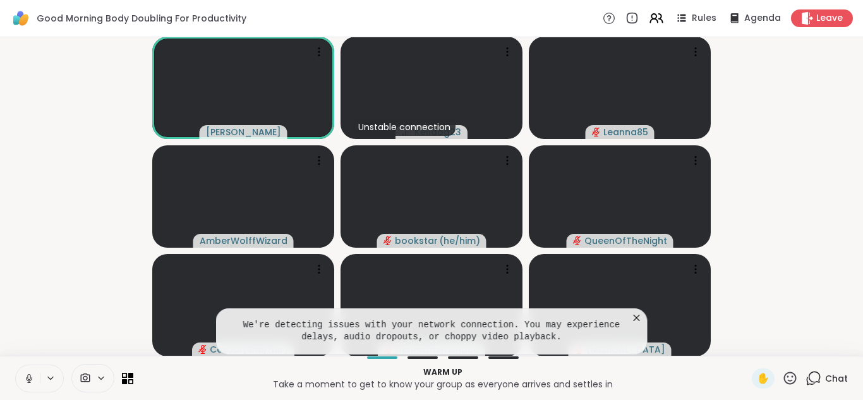
click at [21, 381] on button at bounding box center [28, 378] width 24 height 27
click at [637, 319] on icon at bounding box center [637, 318] width 6 height 6
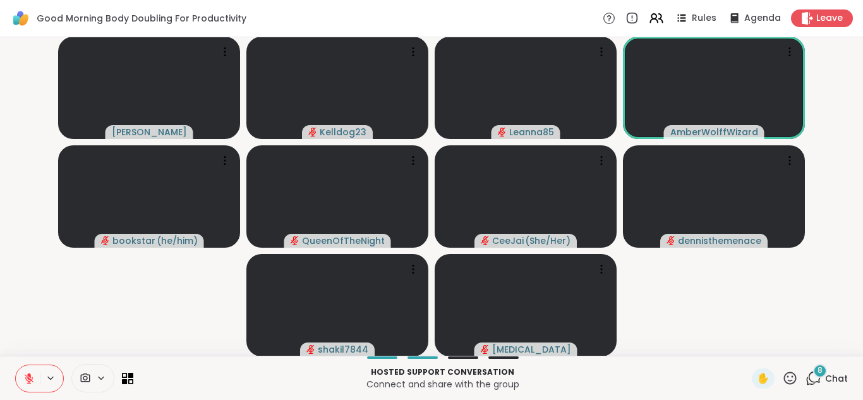
click at [815, 369] on div "8" at bounding box center [820, 371] width 14 height 14
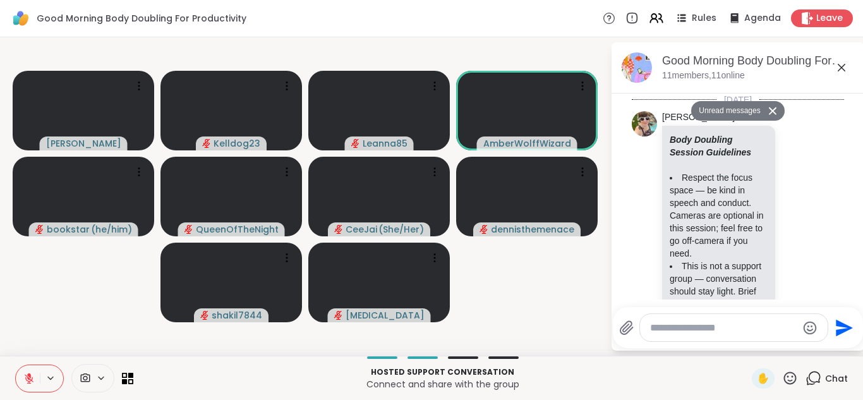
click at [843, 65] on icon at bounding box center [841, 67] width 15 height 15
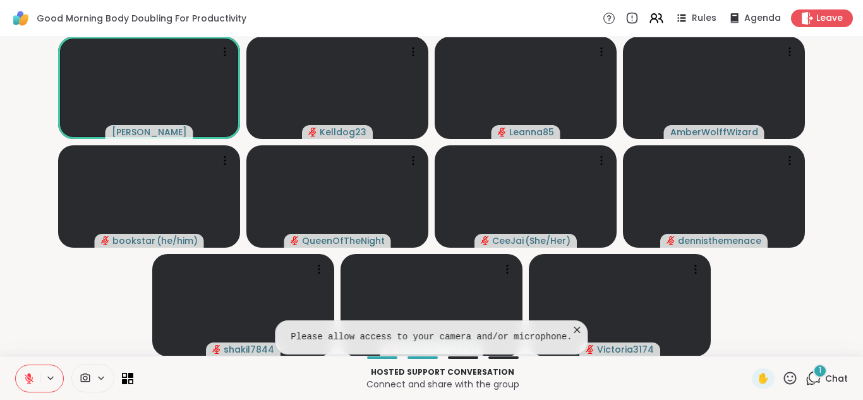
click at [484, 337] on pre "Please allow access to your camera and/or microphone." at bounding box center [431, 337] width 281 height 13
click at [348, 71] on video at bounding box center [337, 88] width 182 height 102
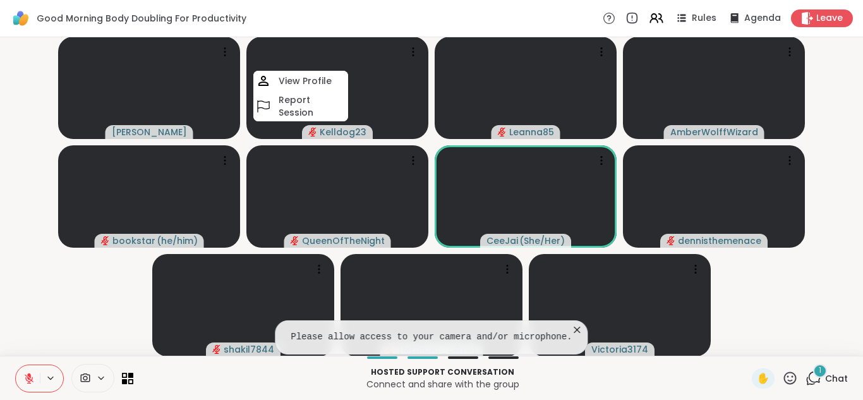
click at [9, 298] on video-player-container "Adrienne_QueenOfTheDawn Kelldog23 View Profile Report Session Leanna85 AmberWol…" at bounding box center [432, 196] width 848 height 308
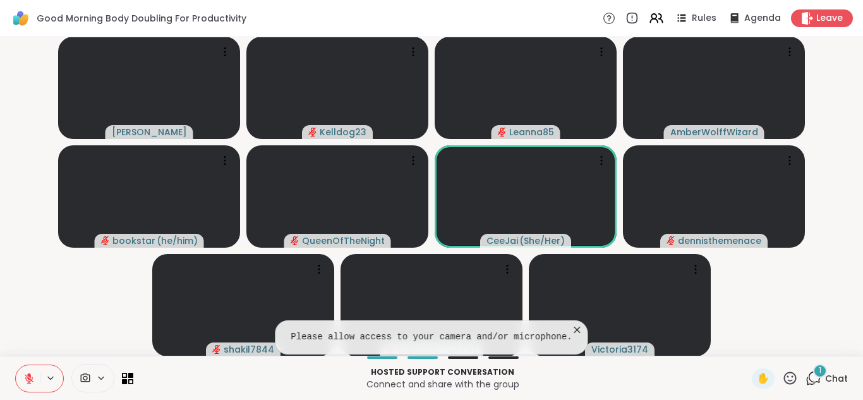
click at [9, 298] on video-player-container "Adrienne_QueenOfTheDawn Kelldog23 Leanna85 AmberWolffWizard bookstar ( he/him )…" at bounding box center [432, 196] width 848 height 308
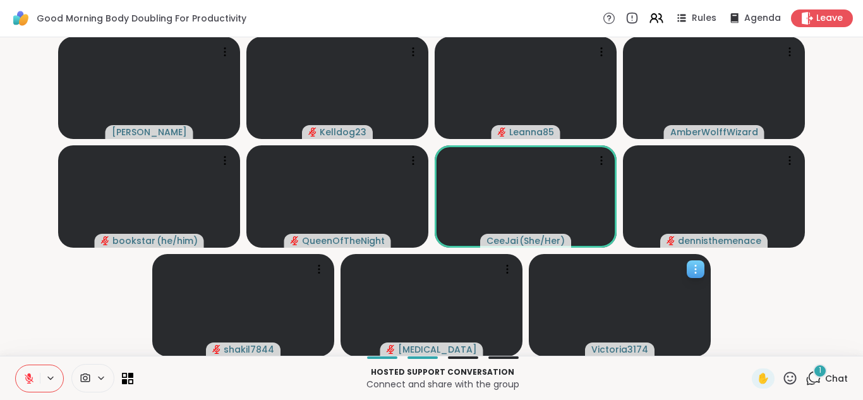
click at [573, 329] on video at bounding box center [620, 305] width 182 height 102
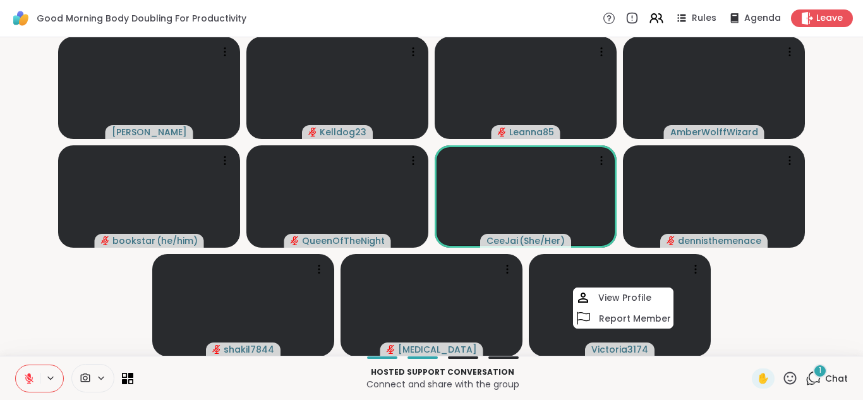
click at [775, 300] on video-player-container "Adrienne_QueenOfTheDawn Kelldog23 Leanna85 AmberWolffWizard bookstar ( he/him )…" at bounding box center [432, 196] width 848 height 308
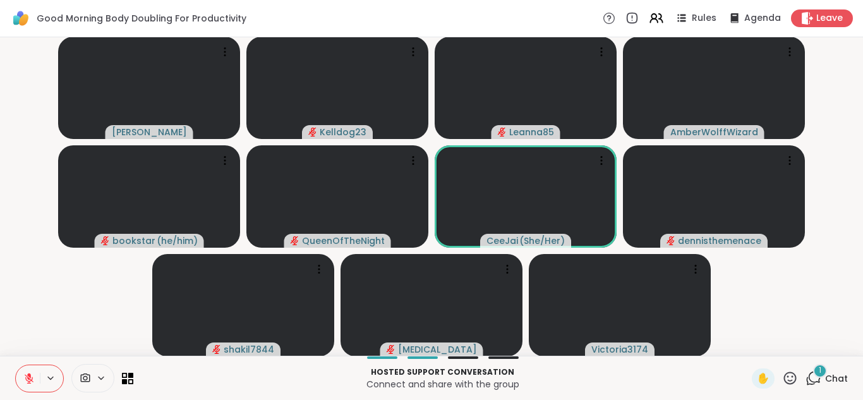
click at [30, 379] on icon at bounding box center [29, 378] width 9 height 9
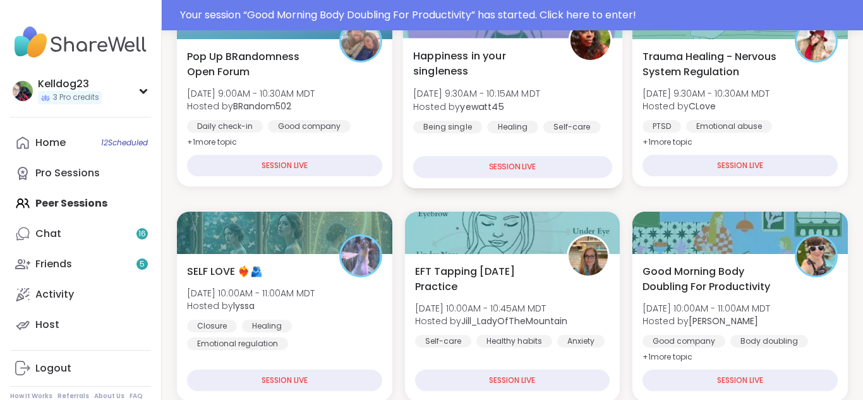
scroll to position [303, 0]
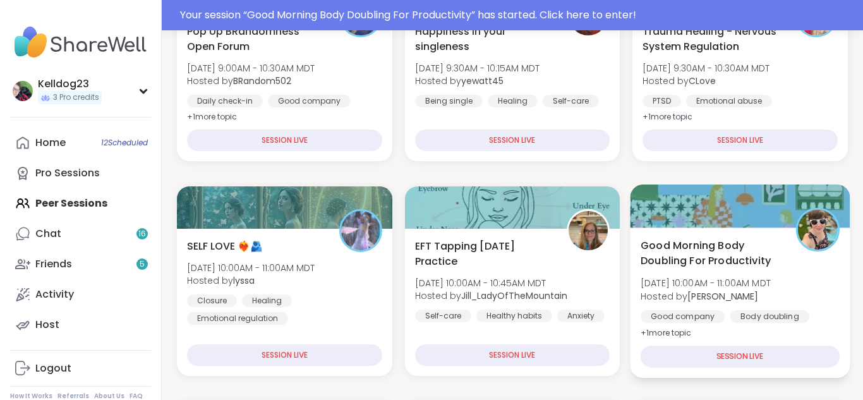
click at [756, 260] on span "Good Morning Body Doubling For Productivity" at bounding box center [711, 253] width 141 height 31
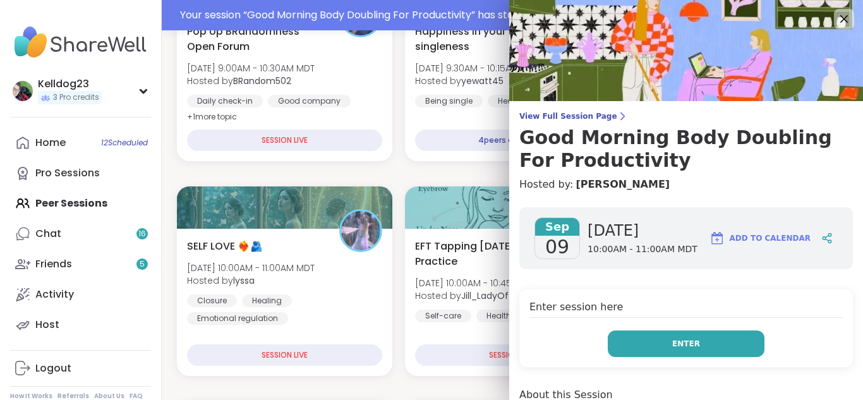
click at [641, 336] on button "Enter" at bounding box center [686, 344] width 157 height 27
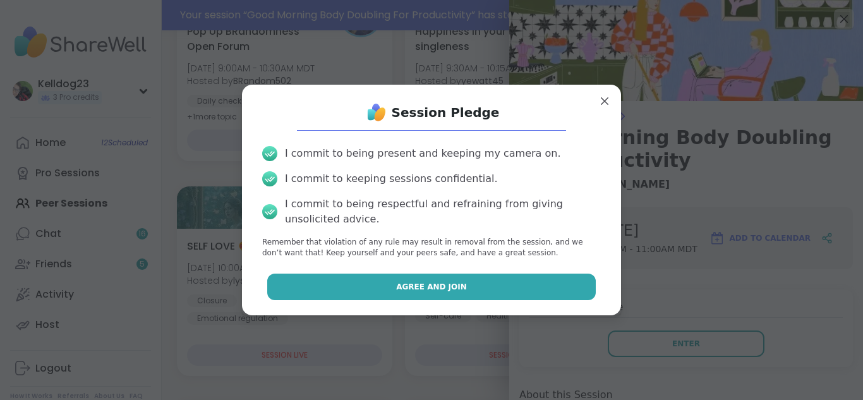
click at [402, 282] on span "Agree and Join" at bounding box center [431, 286] width 71 height 11
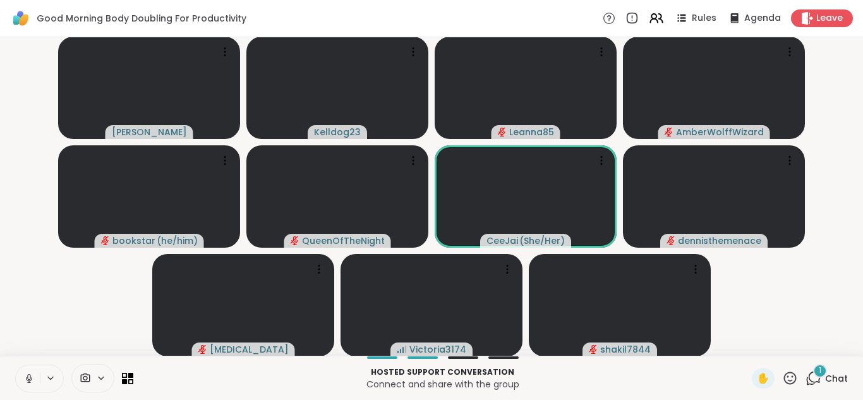
click at [21, 376] on button at bounding box center [28, 378] width 24 height 27
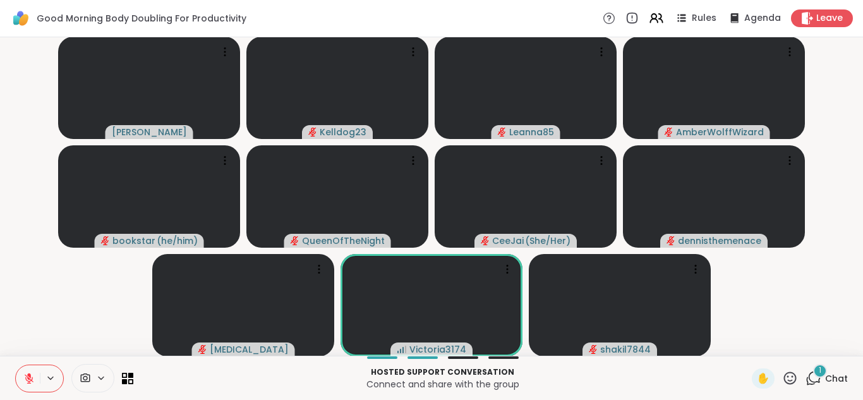
click at [817, 377] on div "1" at bounding box center [820, 371] width 14 height 14
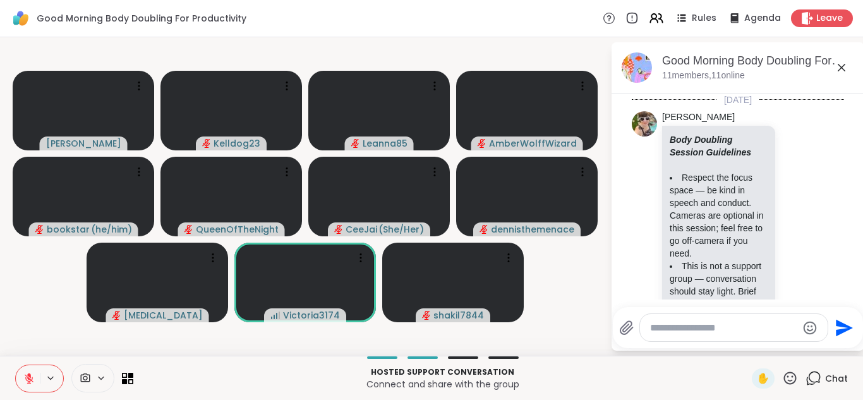
scroll to position [2196, 0]
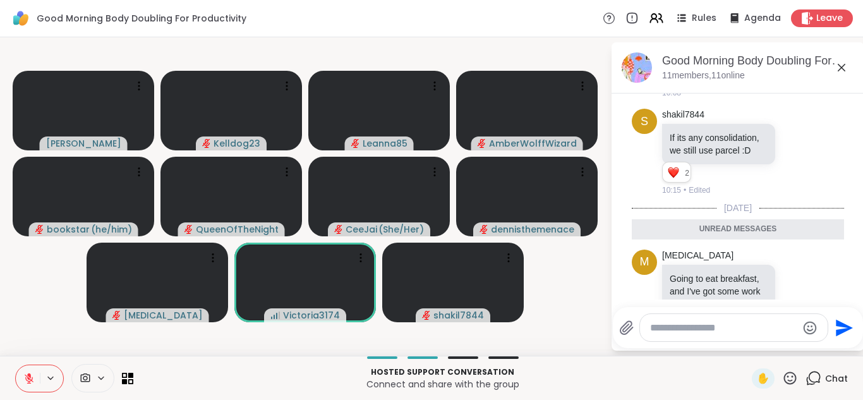
click at [667, 332] on textarea "Type your message" at bounding box center [723, 328] width 147 height 13
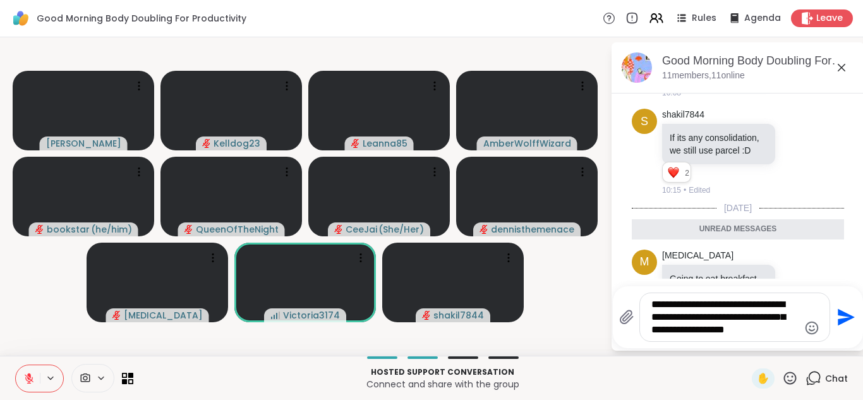
type textarea "**********"
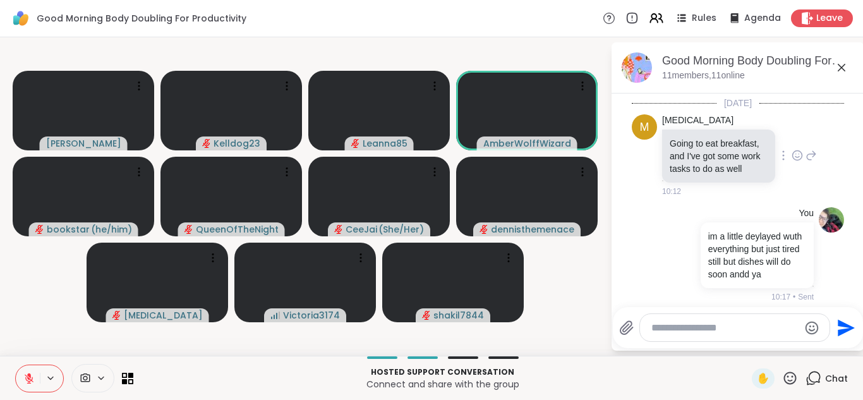
scroll to position [2271, 0]
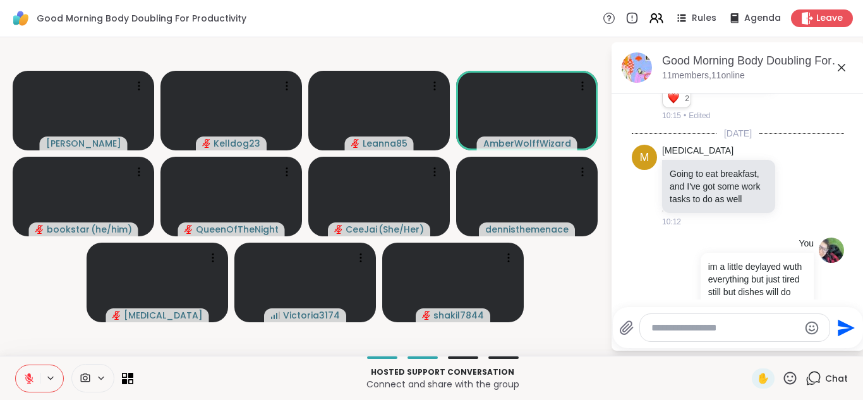
click at [846, 71] on icon at bounding box center [841, 67] width 15 height 15
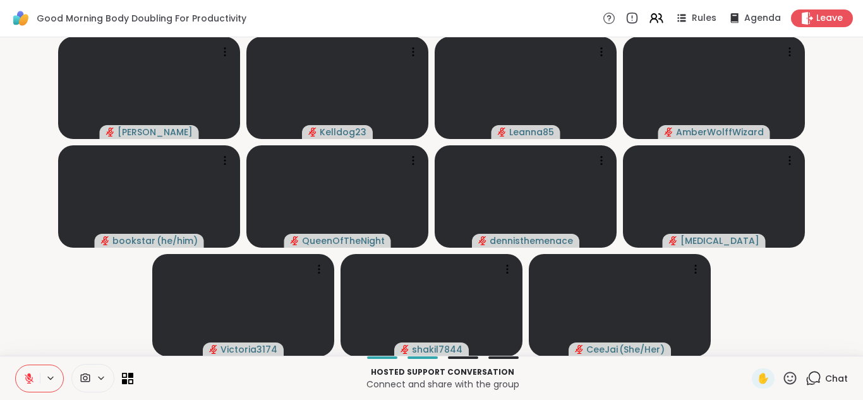
click at [813, 378] on icon at bounding box center [814, 378] width 16 height 16
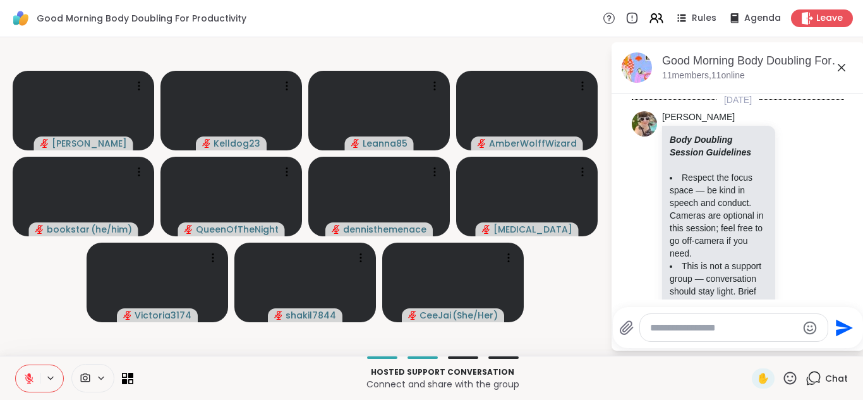
scroll to position [2295, 0]
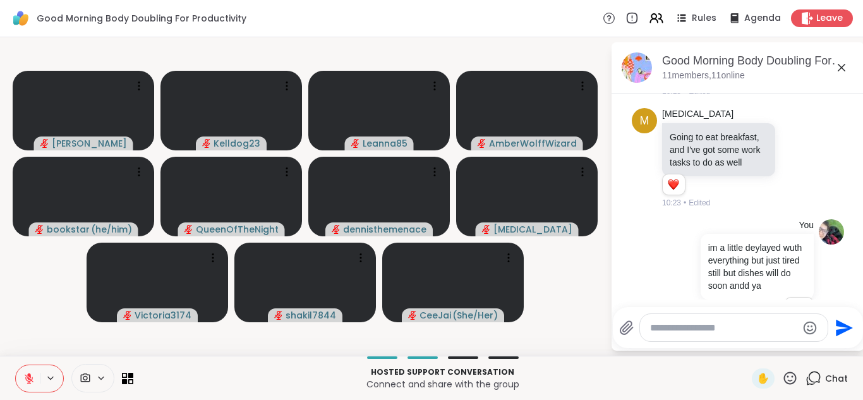
click at [702, 325] on textarea "Type your message" at bounding box center [723, 328] width 147 height 13
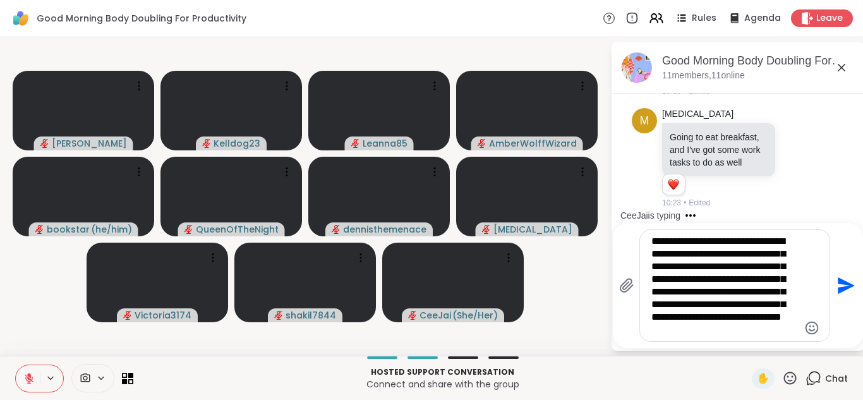
type textarea "**********"
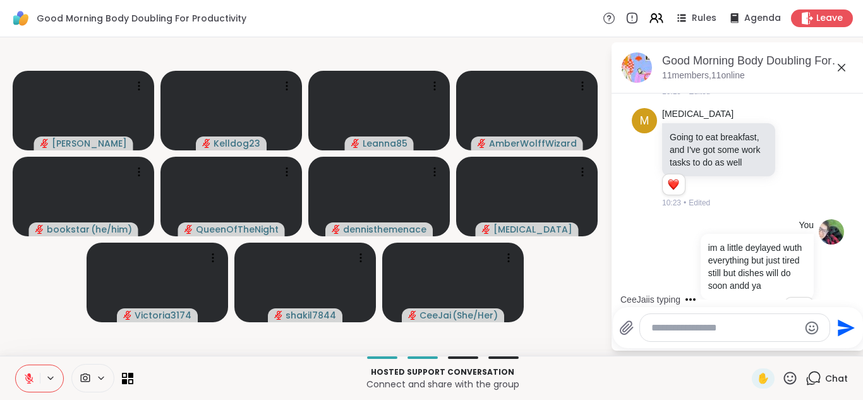
scroll to position [2488, 0]
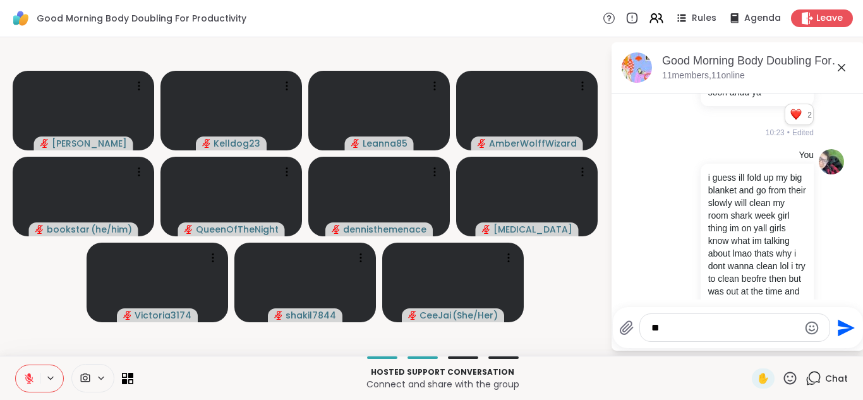
type textarea "*"
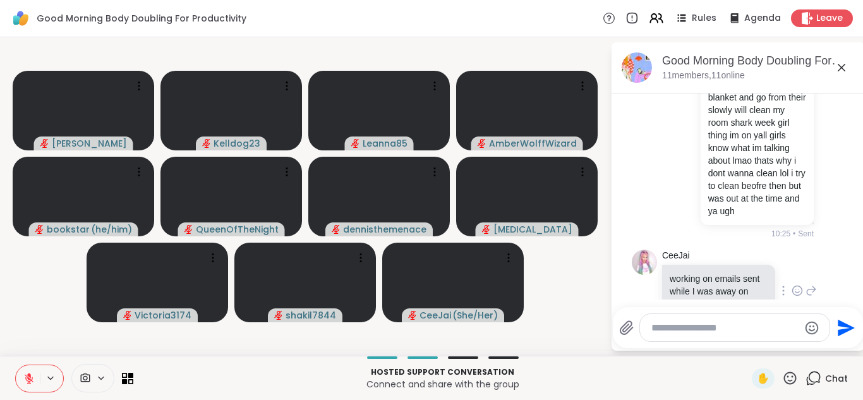
click at [797, 284] on icon at bounding box center [797, 290] width 11 height 13
click at [697, 265] on div "Select Reaction: Heart" at bounding box center [696, 270] width 11 height 11
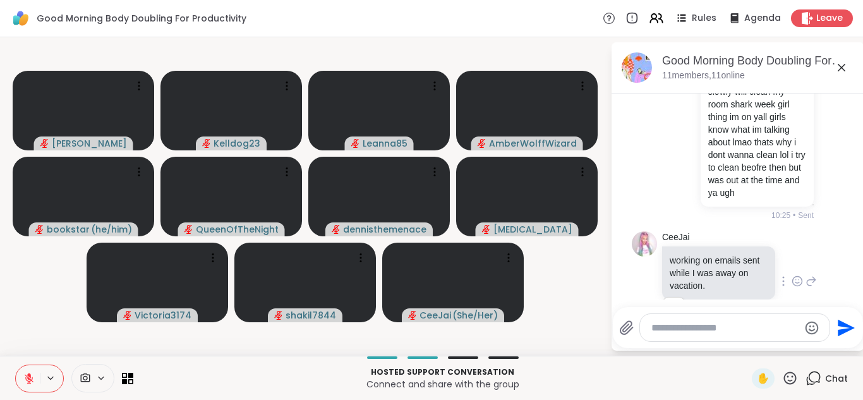
click at [814, 274] on icon at bounding box center [811, 281] width 11 height 15
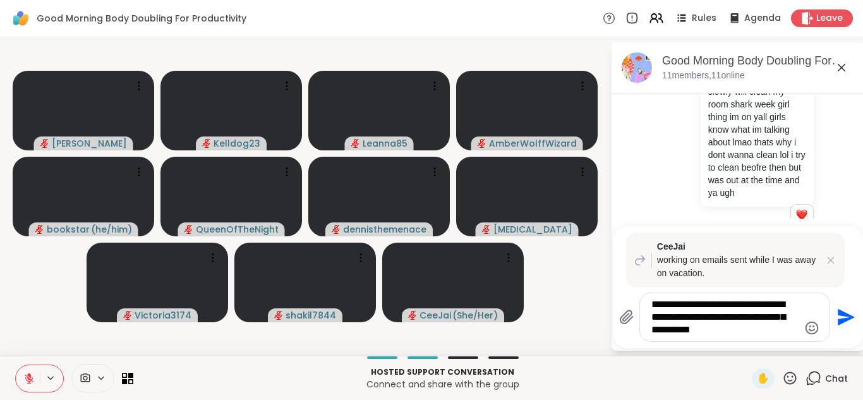
type textarea "**********"
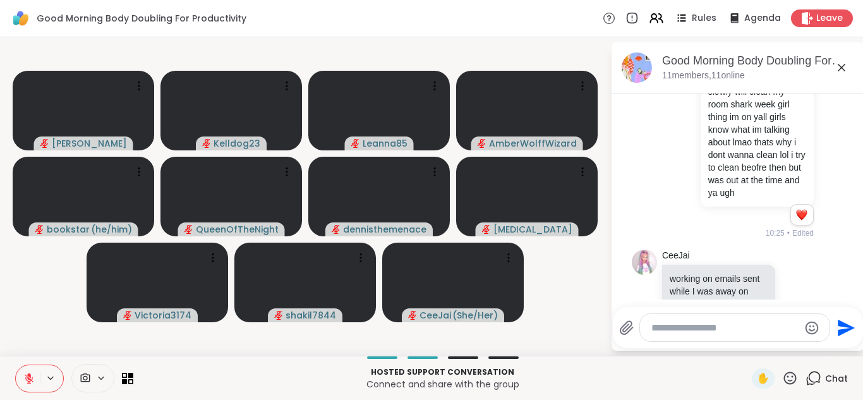
scroll to position [2796, 0]
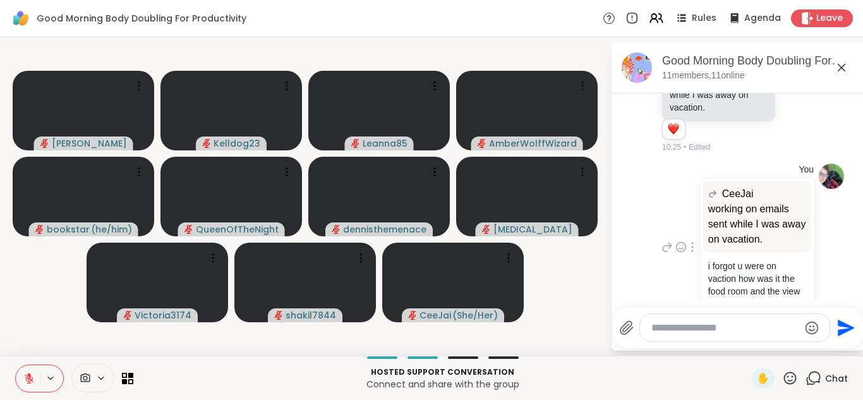
click at [659, 164] on div "You CeeJai working on emails sent while I was away on vacation. working on emai…" at bounding box center [736, 248] width 155 height 169
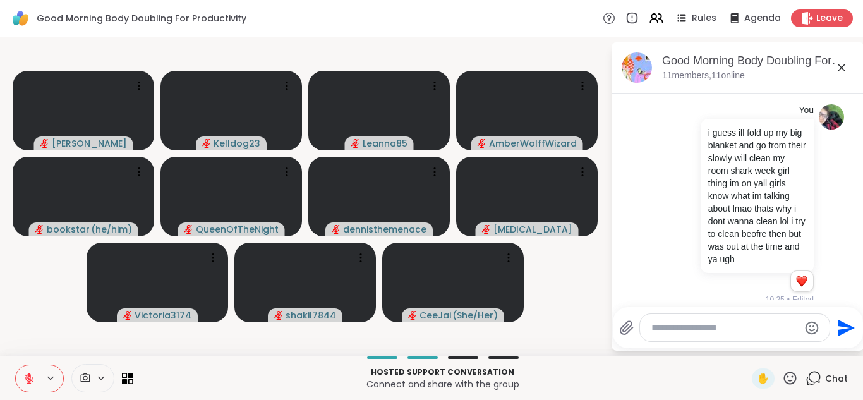
scroll to position [2518, 0]
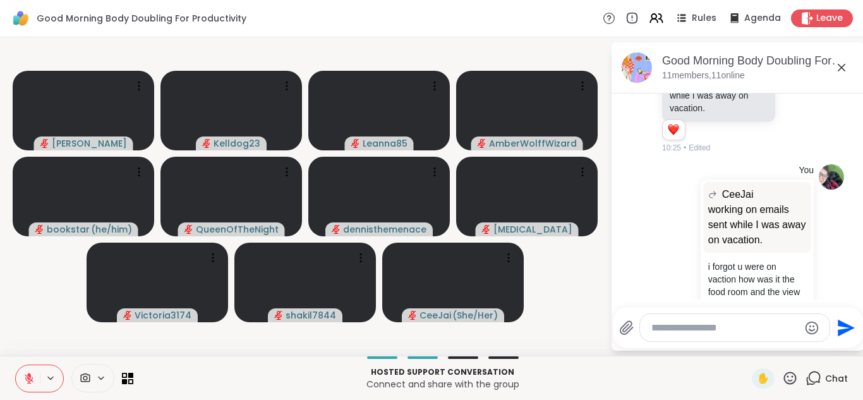
scroll to position [3, 0]
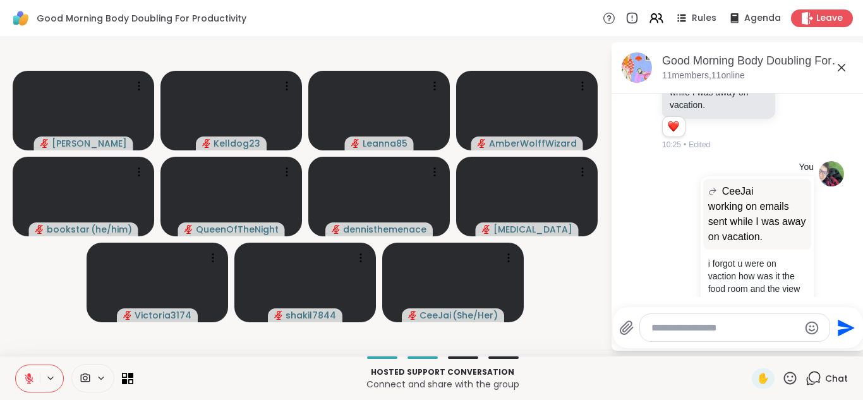
click at [680, 327] on textarea "Type your message" at bounding box center [725, 328] width 147 height 13
type textarea "*"
click at [841, 71] on icon at bounding box center [841, 67] width 15 height 15
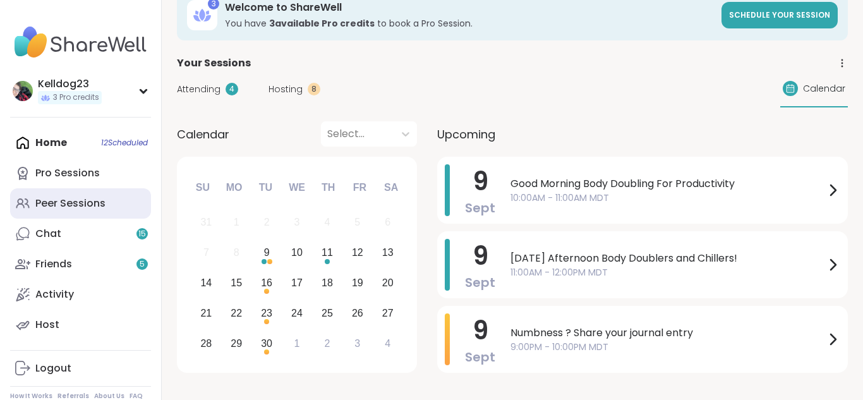
click at [84, 202] on div "Peer Sessions" at bounding box center [70, 204] width 70 height 14
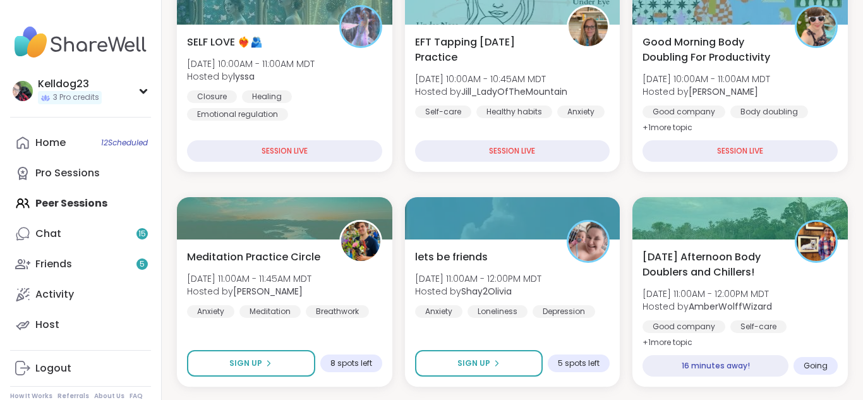
scroll to position [278, 0]
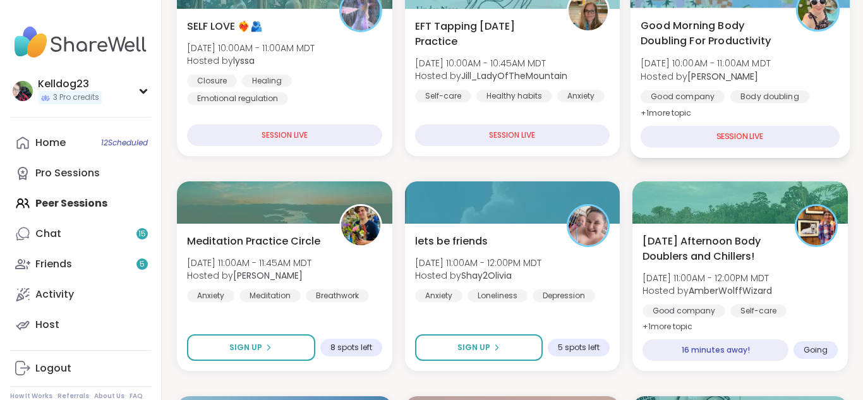
click at [731, 35] on span "Good Morning Body Doubling For Productivity" at bounding box center [711, 33] width 141 height 31
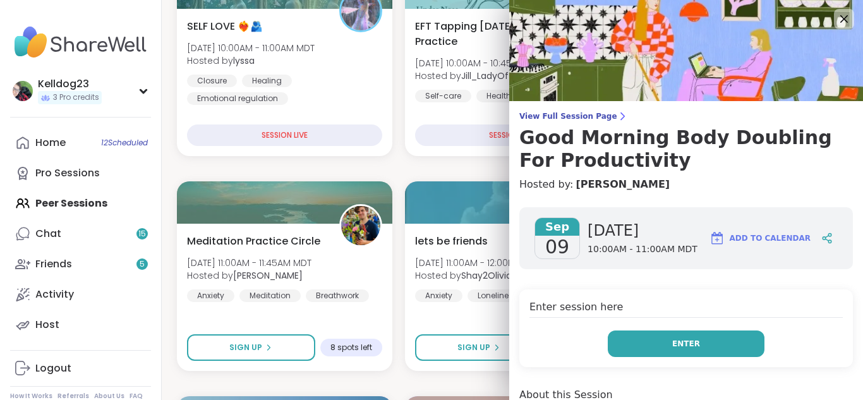
click at [664, 350] on button "Enter" at bounding box center [686, 344] width 157 height 27
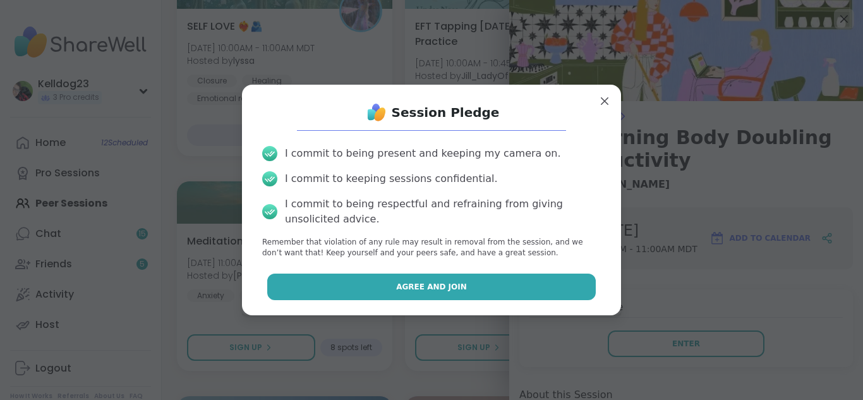
click at [432, 287] on span "Agree and Join" at bounding box center [431, 286] width 71 height 11
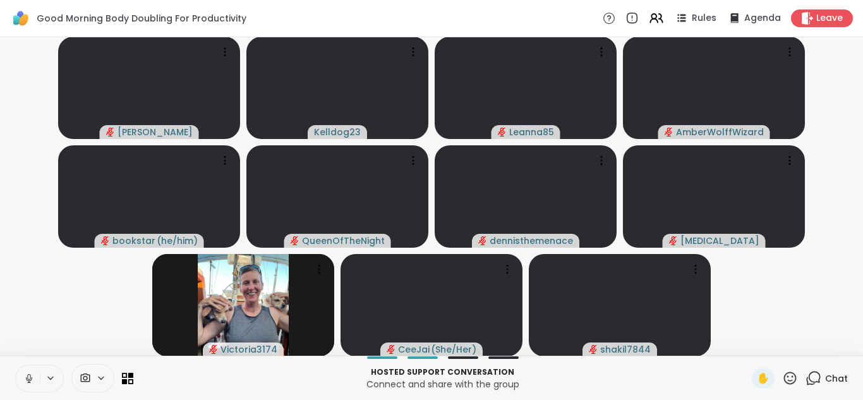
click at [27, 373] on icon at bounding box center [28, 378] width 11 height 11
click at [812, 379] on icon at bounding box center [814, 378] width 16 height 16
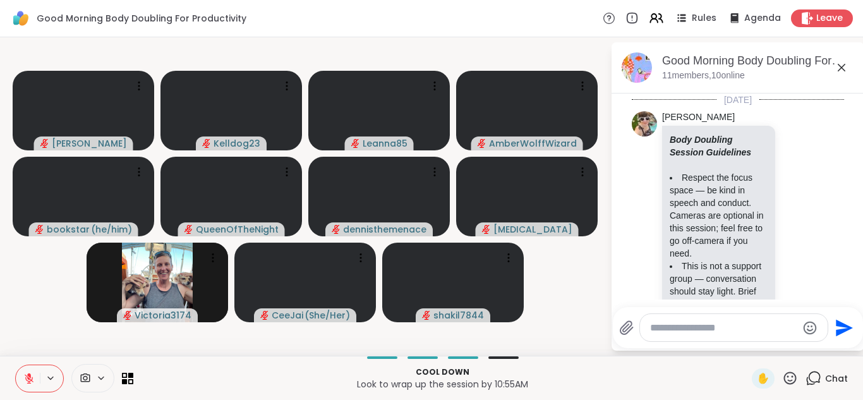
scroll to position [2906, 0]
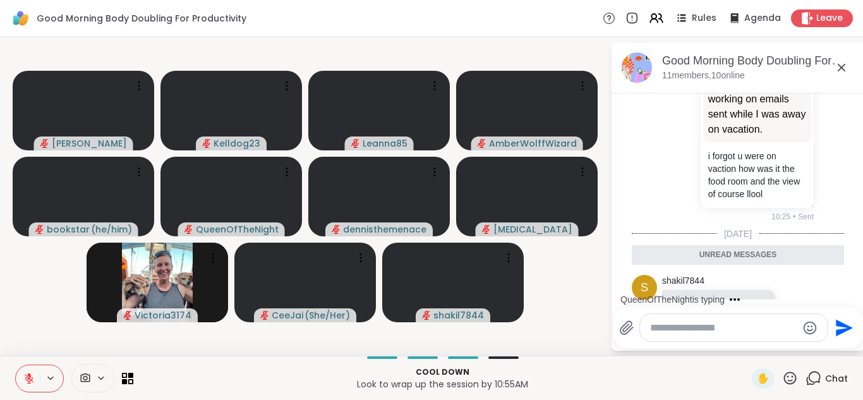
click at [752, 334] on div "10:52" at bounding box center [720, 339] width 116 height 11
click at [657, 339] on div at bounding box center [734, 327] width 188 height 27
click at [694, 327] on textarea "Type your message" at bounding box center [723, 328] width 147 height 13
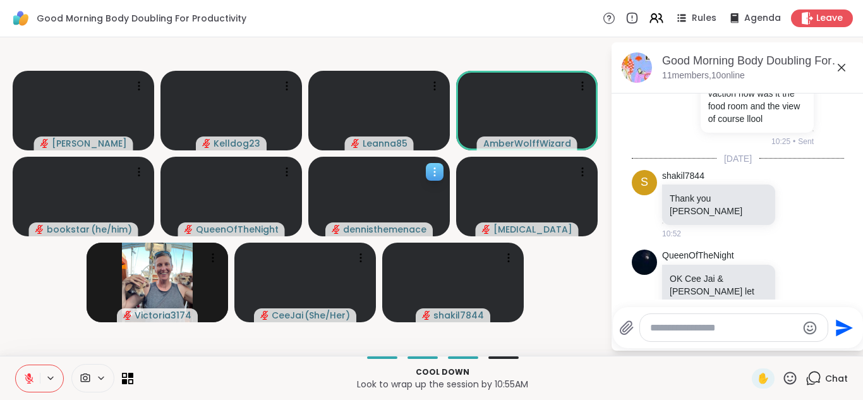
scroll to position [2981, 0]
click at [27, 382] on icon at bounding box center [28, 378] width 11 height 11
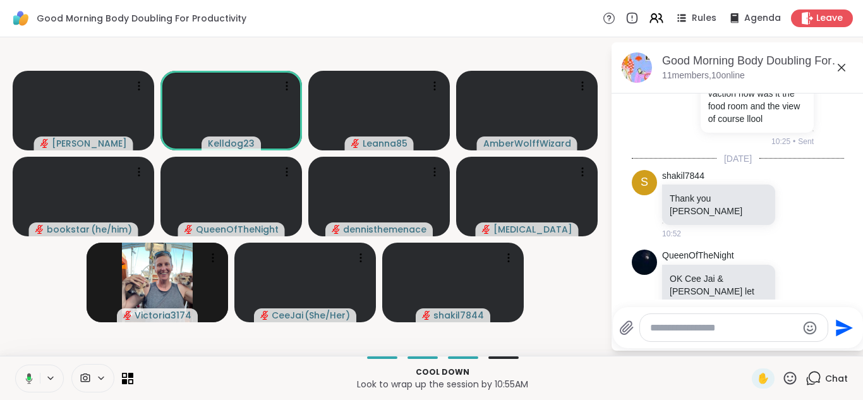
click at [674, 331] on textarea "Type your message" at bounding box center [723, 328] width 147 height 13
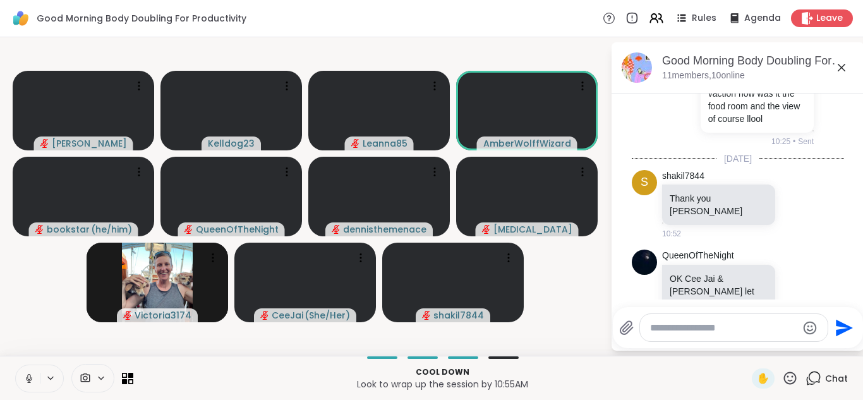
click at [554, 150] on video-player-container "Adrienne_QueenOfTheDawn Kelldog23 Leanna85 AmberWolffWizard bookstar ( he/him )…" at bounding box center [305, 196] width 595 height 308
click at [499, 137] on span "AmberWolffWizard" at bounding box center [527, 143] width 88 height 13
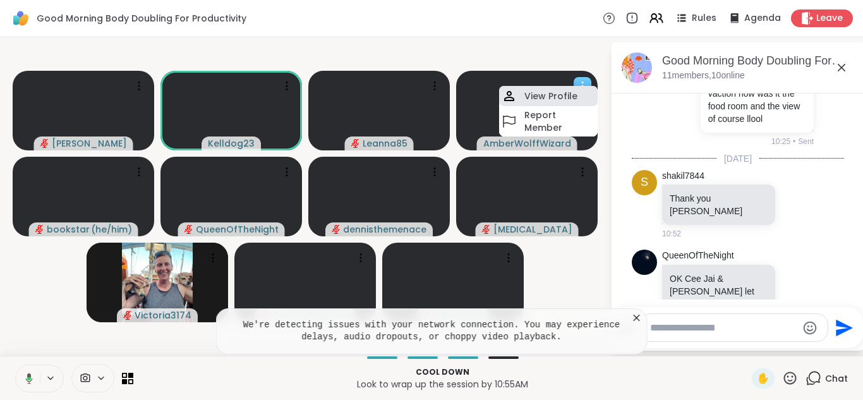
click at [533, 102] on h4 "View Profile" at bounding box center [551, 96] width 53 height 13
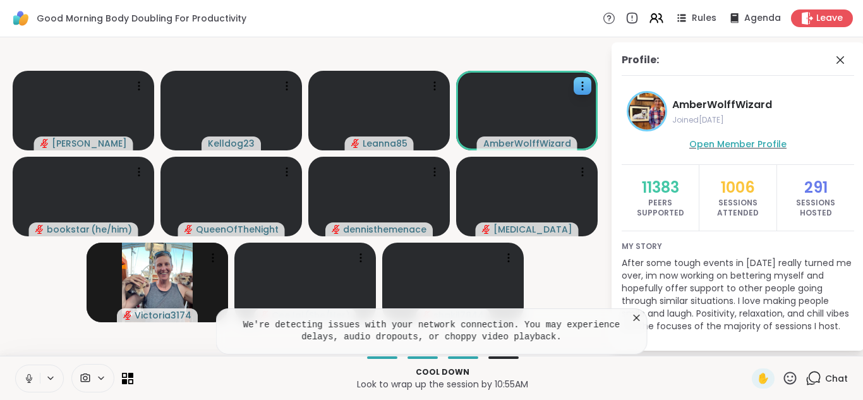
click at [705, 144] on span "Open Member Profile" at bounding box center [738, 144] width 97 height 13
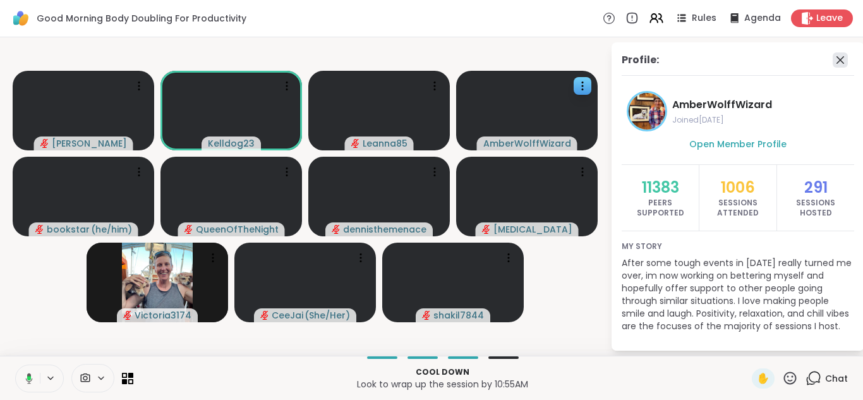
click at [839, 61] on icon at bounding box center [841, 60] width 8 height 8
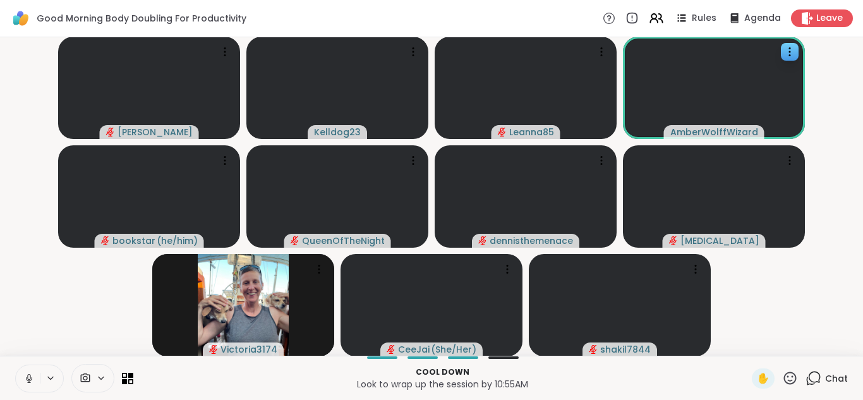
click at [26, 377] on icon at bounding box center [29, 379] width 6 height 4
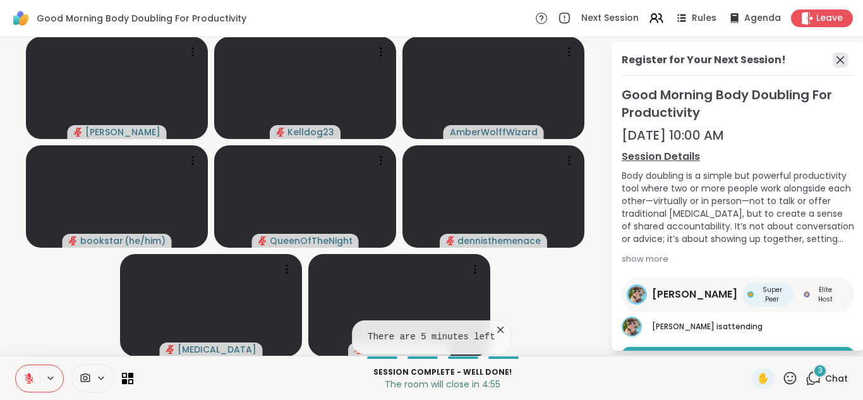
click at [841, 57] on icon at bounding box center [840, 59] width 15 height 15
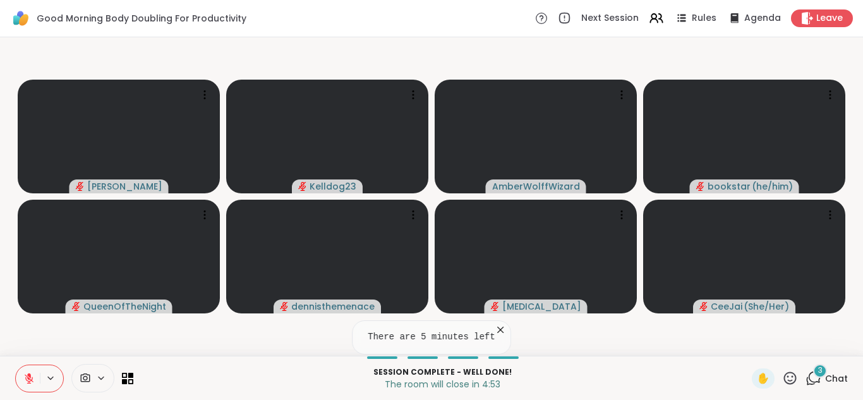
click at [819, 374] on span "3" at bounding box center [820, 370] width 4 height 11
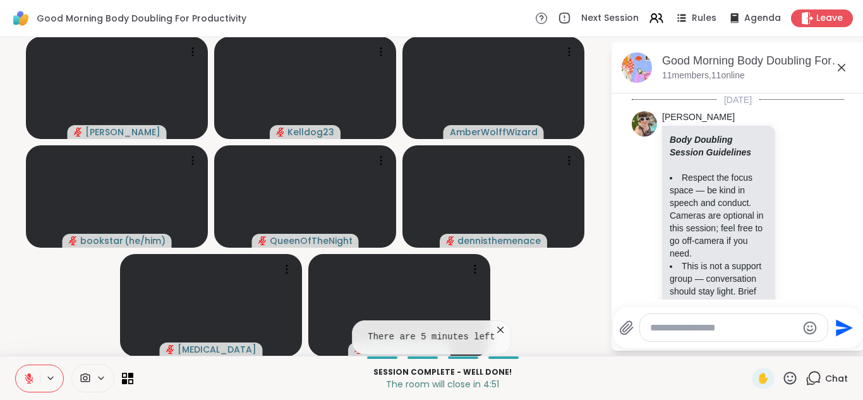
scroll to position [3238, 0]
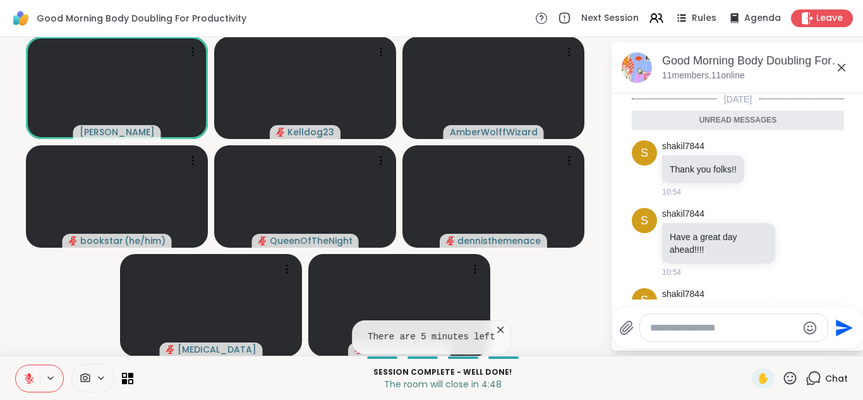
click at [659, 325] on textarea "Type your message" at bounding box center [723, 328] width 147 height 13
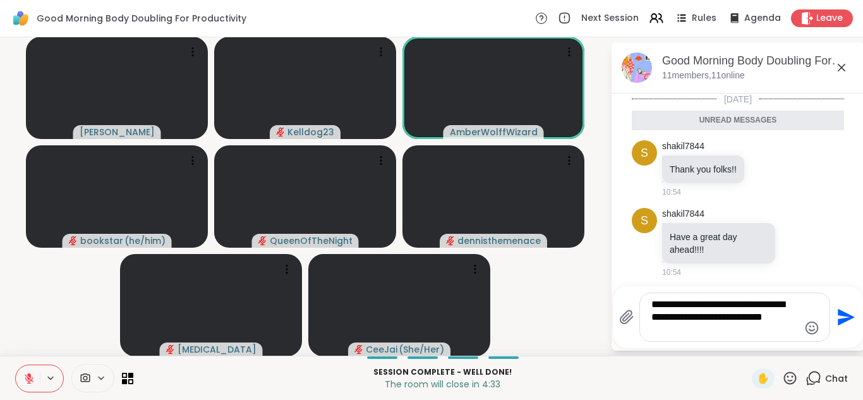
type textarea "**********"
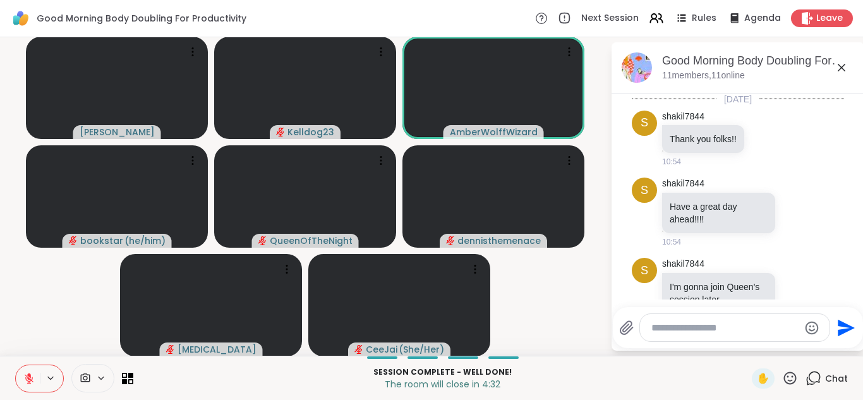
scroll to position [3301, 0]
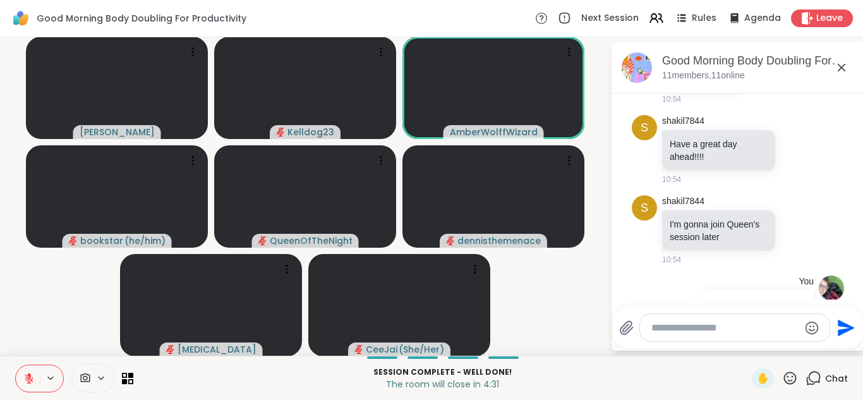
click at [841, 73] on icon at bounding box center [841, 67] width 15 height 15
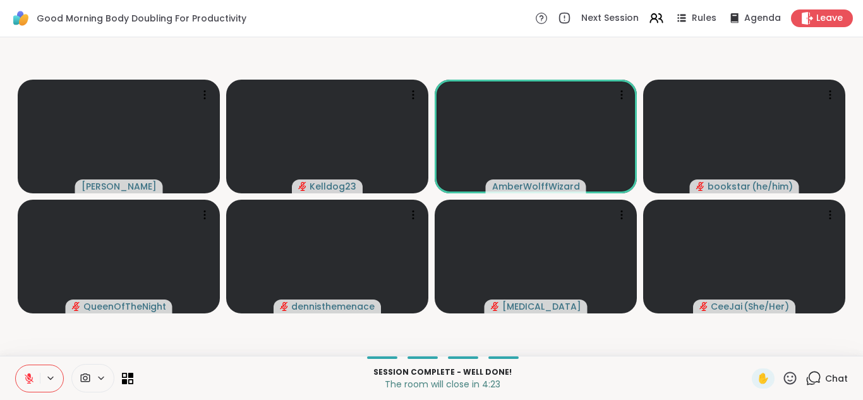
click at [25, 376] on icon at bounding box center [28, 378] width 11 height 11
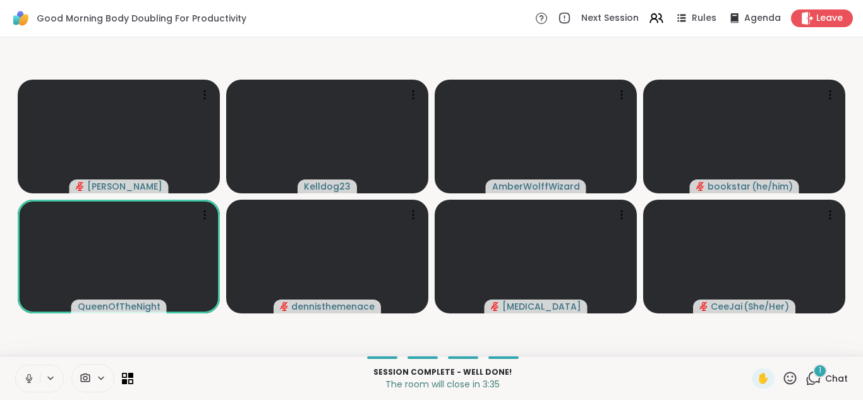
click at [808, 376] on icon at bounding box center [814, 378] width 16 height 16
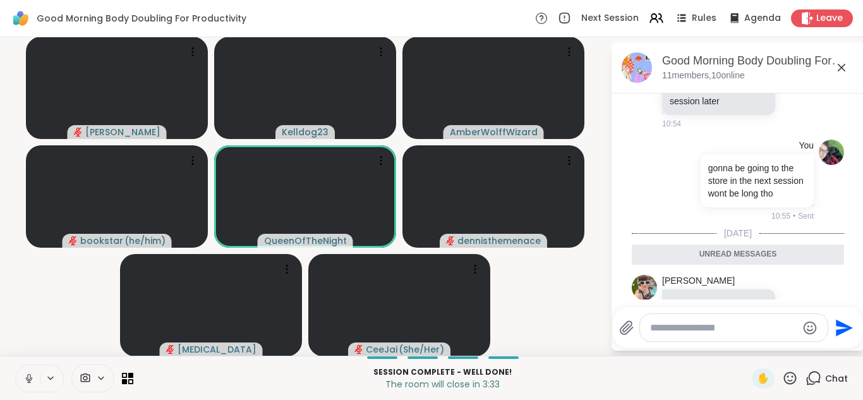
scroll to position [3424, 0]
click at [797, 311] on icon at bounding box center [797, 315] width 9 height 9
click at [703, 290] on div "Select Reaction: Heart" at bounding box center [696, 295] width 11 height 11
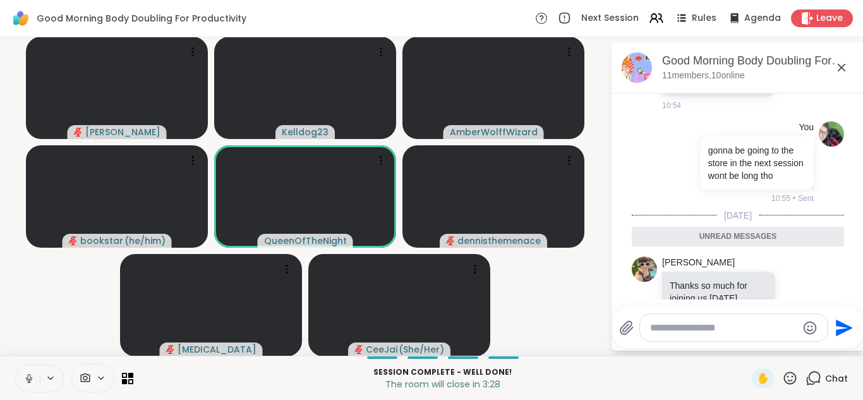
click at [839, 70] on icon at bounding box center [841, 67] width 15 height 15
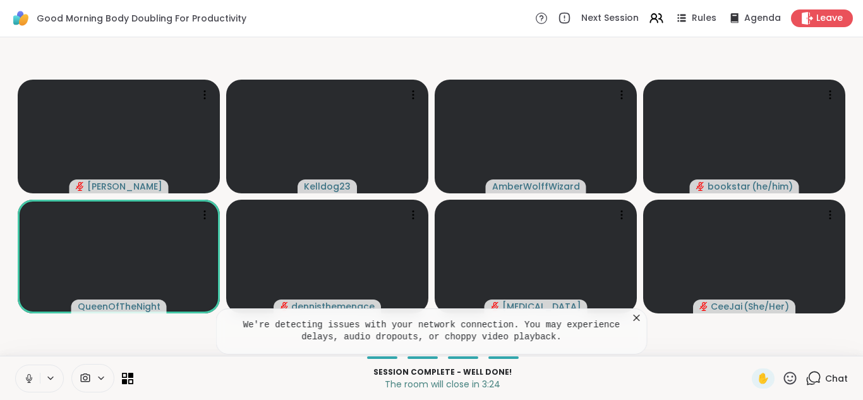
click at [633, 315] on icon at bounding box center [637, 318] width 13 height 13
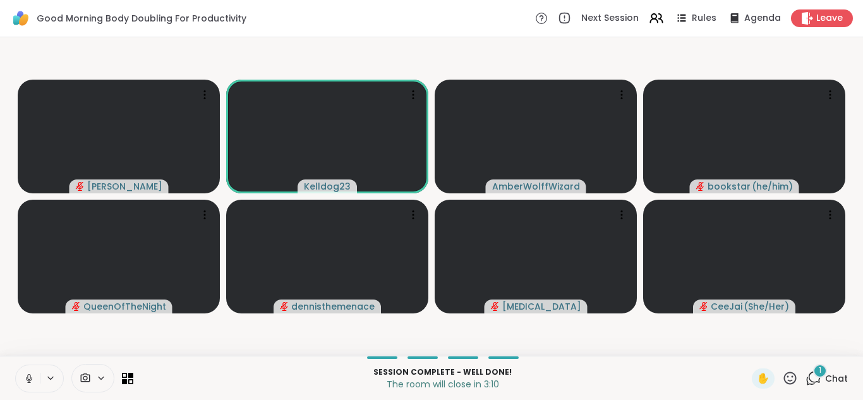
click at [817, 373] on div "1" at bounding box center [820, 371] width 14 height 14
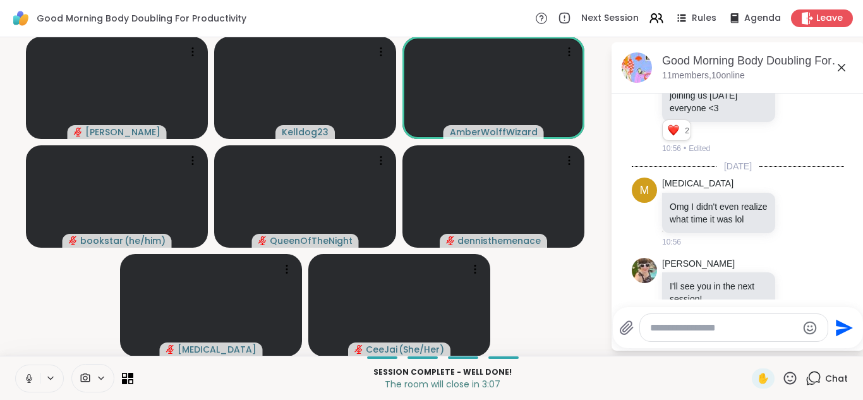
scroll to position [3695, 0]
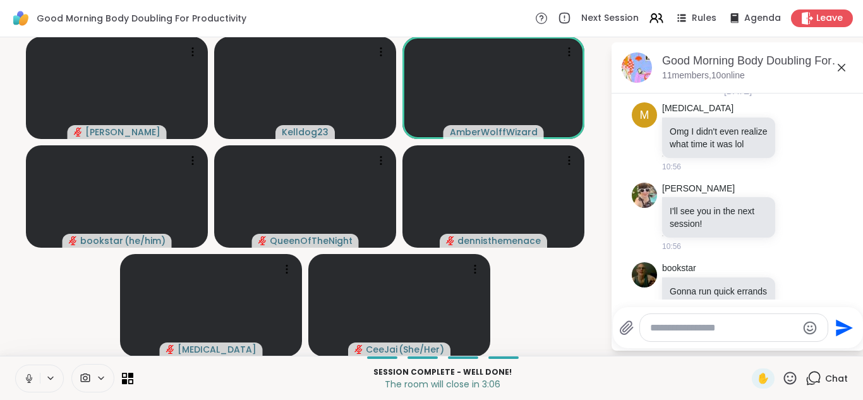
click at [796, 305] on icon at bounding box center [797, 309] width 9 height 9
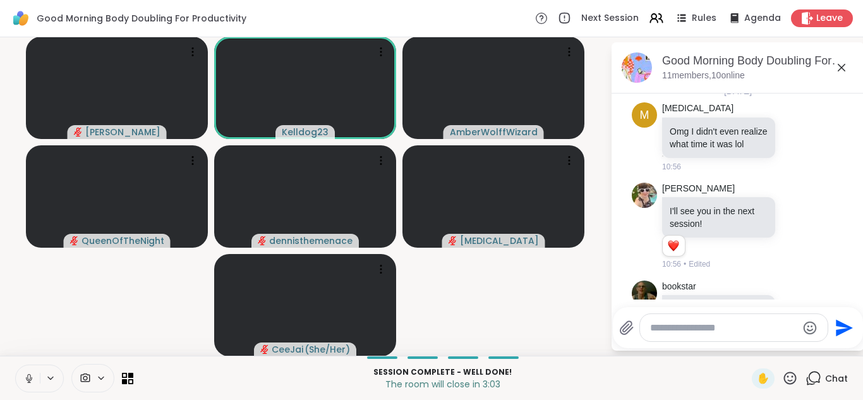
click at [24, 375] on icon at bounding box center [28, 378] width 11 height 11
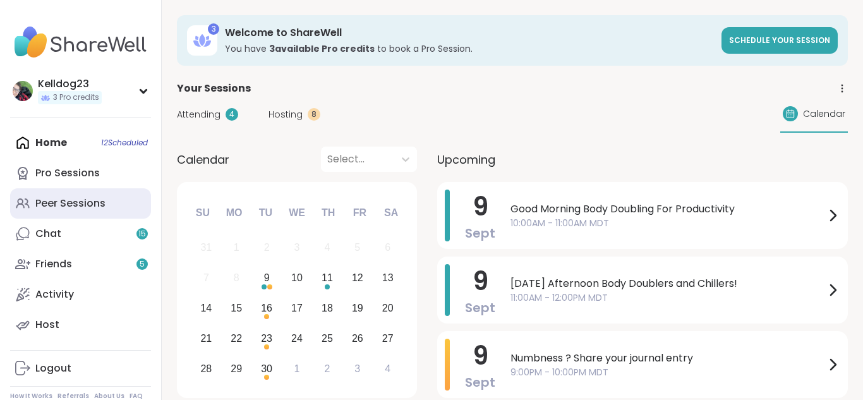
click at [84, 195] on link "Peer Sessions" at bounding box center [80, 203] width 141 height 30
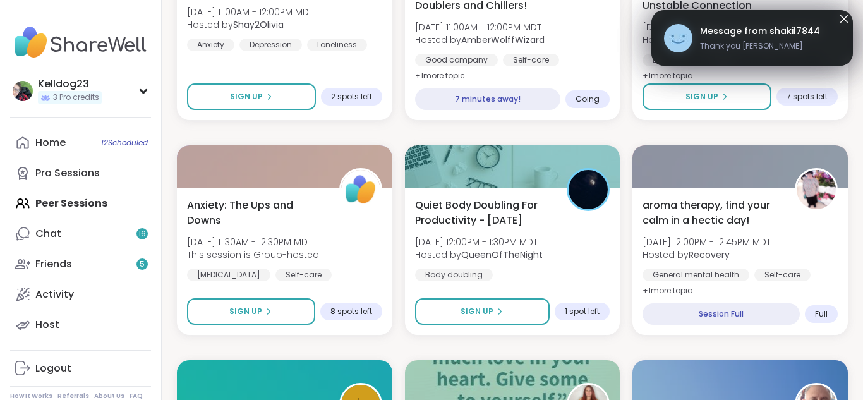
scroll to position [531, 0]
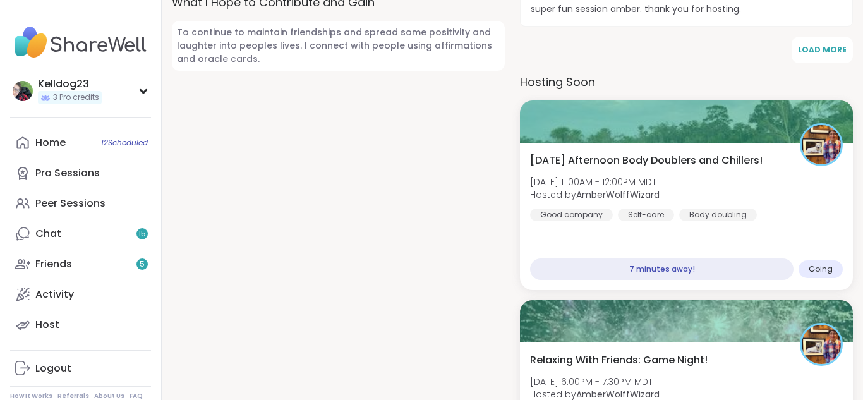
scroll to position [784, 0]
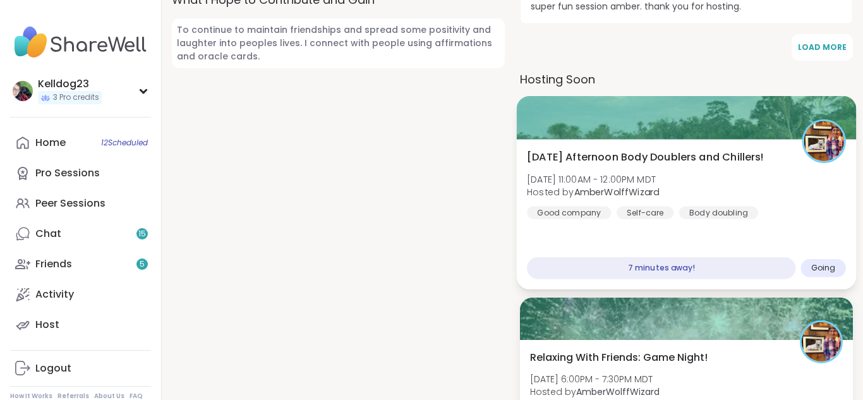
click at [689, 197] on div "[DATE] Afternoon Body Doublers and Chillers! [DATE] 11:00AM - 12:00PM MDT Hoste…" at bounding box center [686, 184] width 319 height 70
click at [695, 173] on div "[DATE] Afternoon Body Doublers and Chillers! [DATE] 11:00AM - 12:00PM MDT Hoste…" at bounding box center [686, 184] width 319 height 70
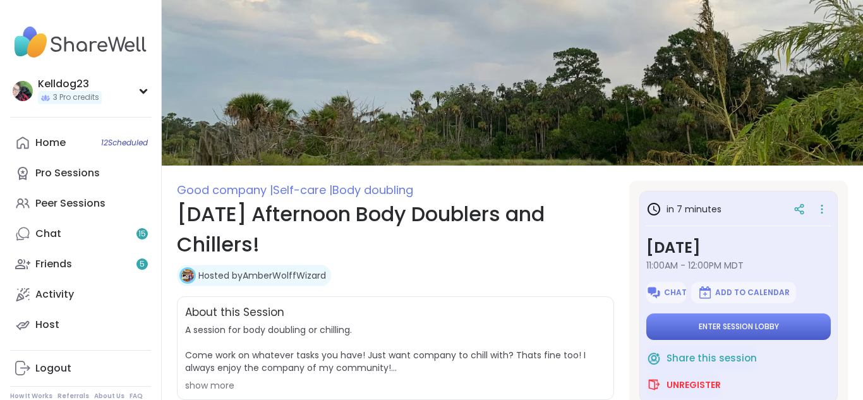
click at [700, 331] on span "Enter session lobby" at bounding box center [739, 327] width 80 height 10
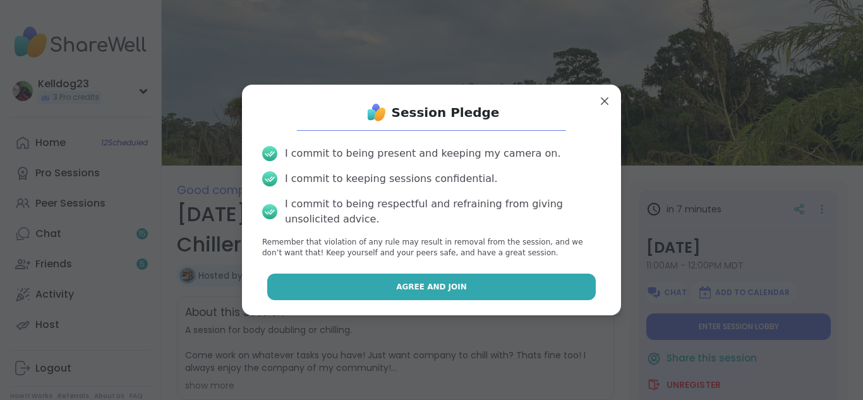
click at [384, 287] on button "Agree and Join" at bounding box center [431, 287] width 329 height 27
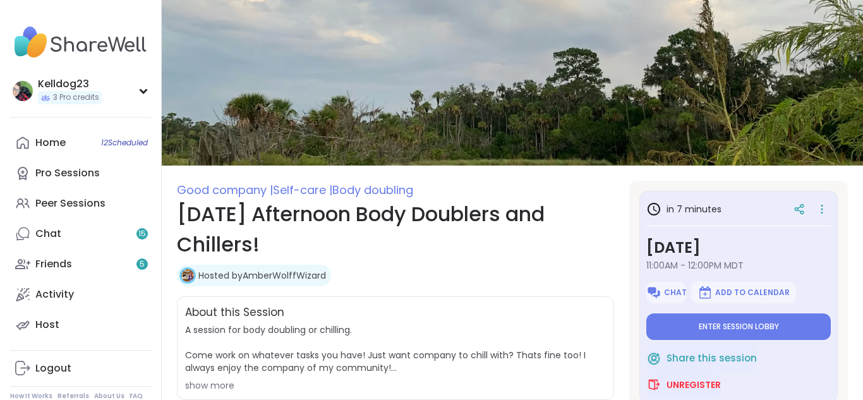
type textarea "*"
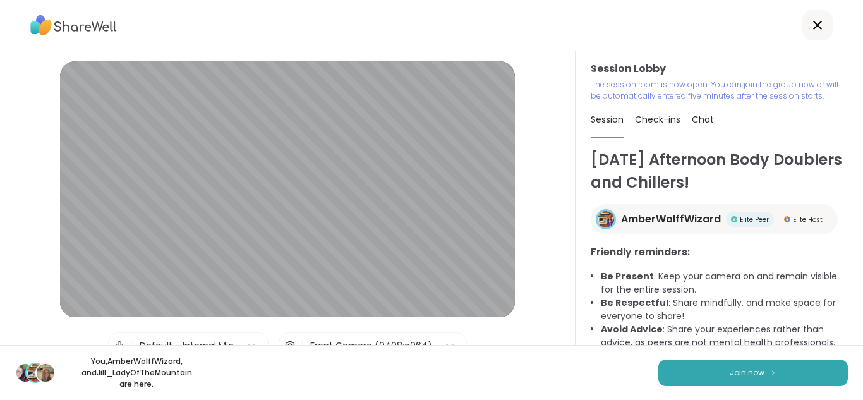
click at [550, 322] on div "Session Lobby | Default - Internal Mic | Front Camera (0408:a064) Test speaker …" at bounding box center [288, 198] width 576 height 294
click at [743, 374] on span "Join now" at bounding box center [747, 372] width 35 height 11
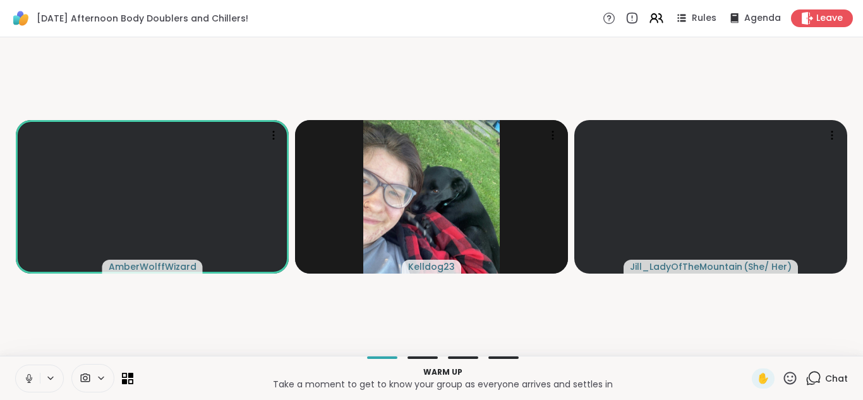
click at [815, 381] on icon at bounding box center [814, 378] width 16 height 16
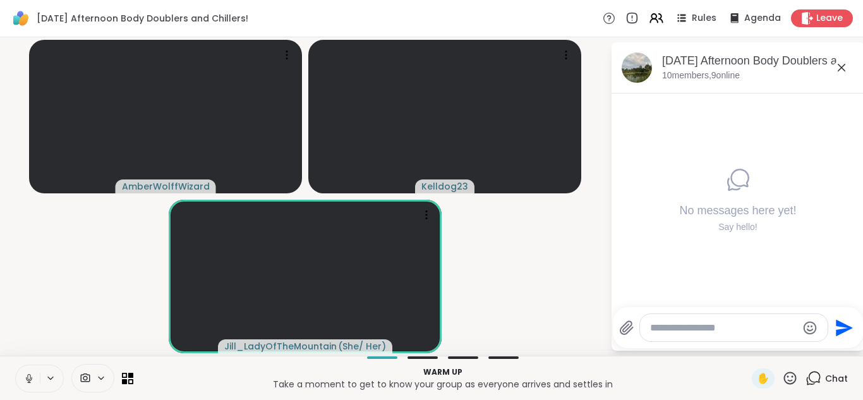
click at [700, 325] on textarea "Type your message" at bounding box center [723, 328] width 147 height 13
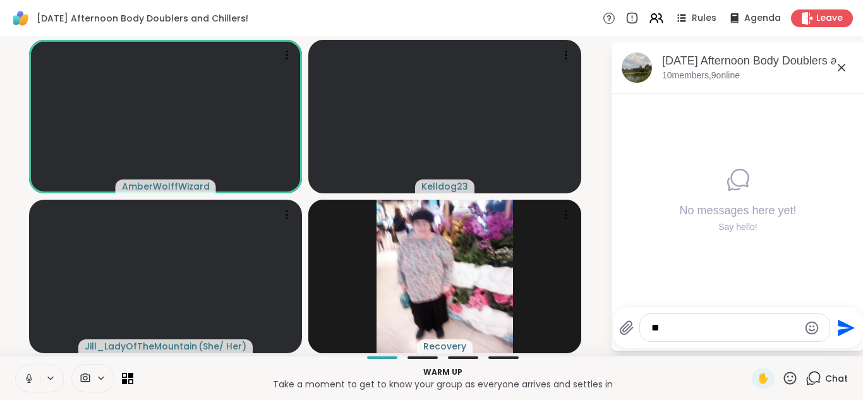
click at [28, 383] on icon at bounding box center [28, 378] width 11 height 11
click at [686, 329] on textarea "**" at bounding box center [725, 328] width 147 height 13
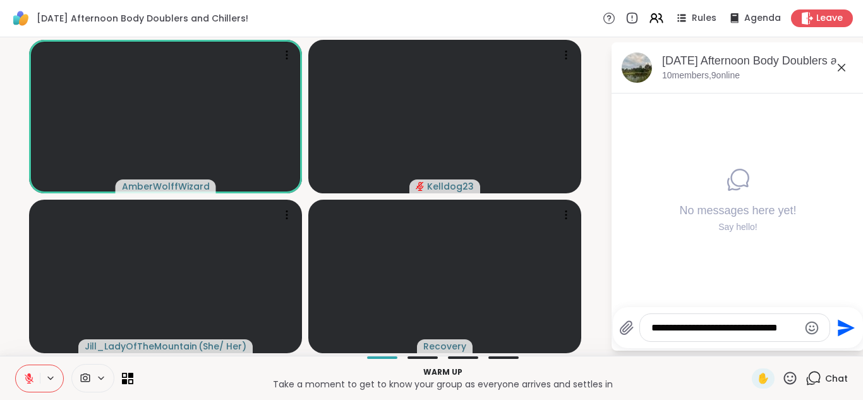
type textarea "**********"
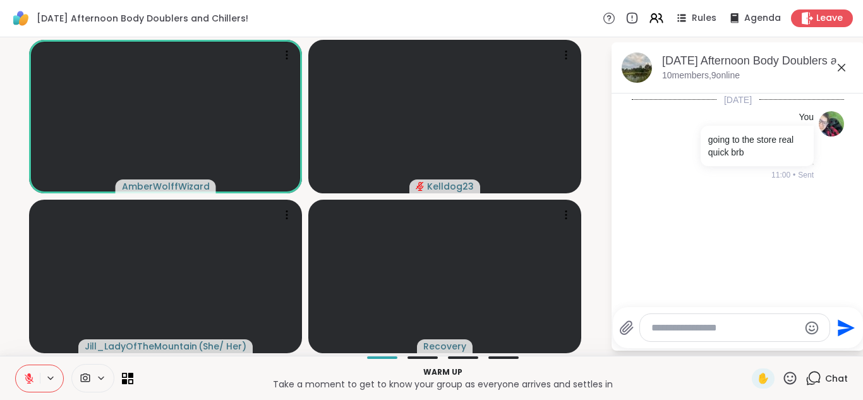
click at [848, 68] on icon at bounding box center [841, 67] width 15 height 15
